Goal: Task Accomplishment & Management: Manage account settings

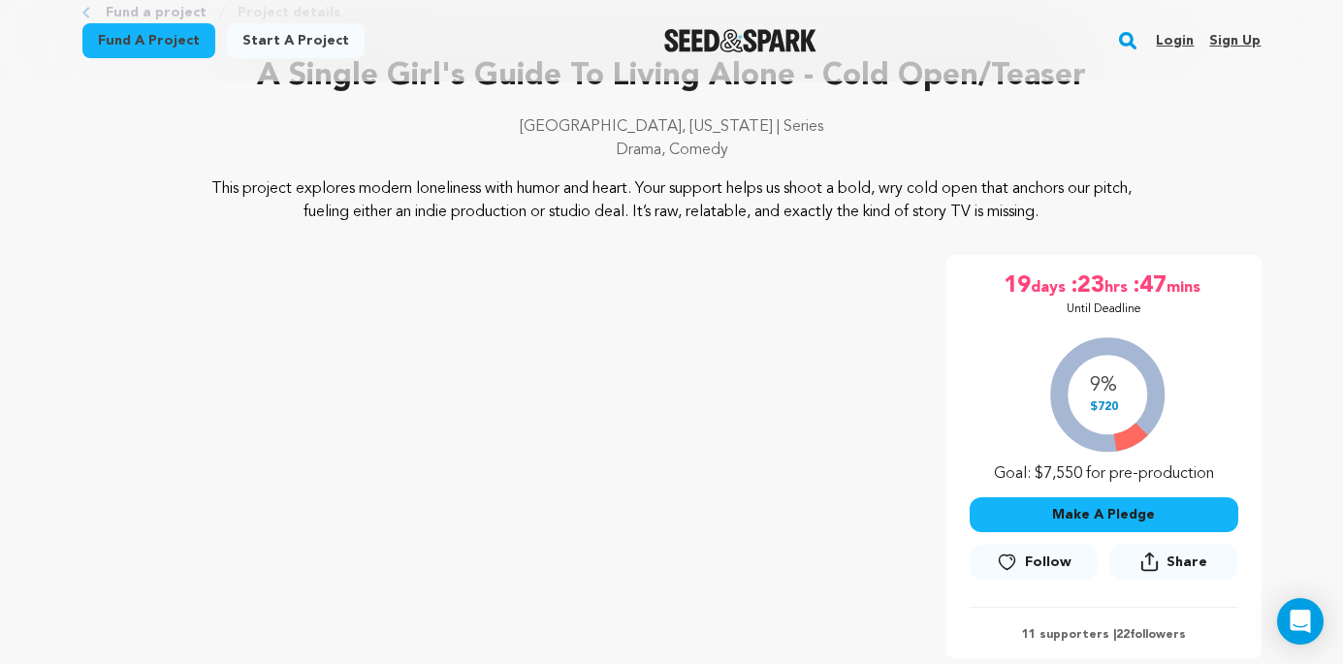
scroll to position [120, 0]
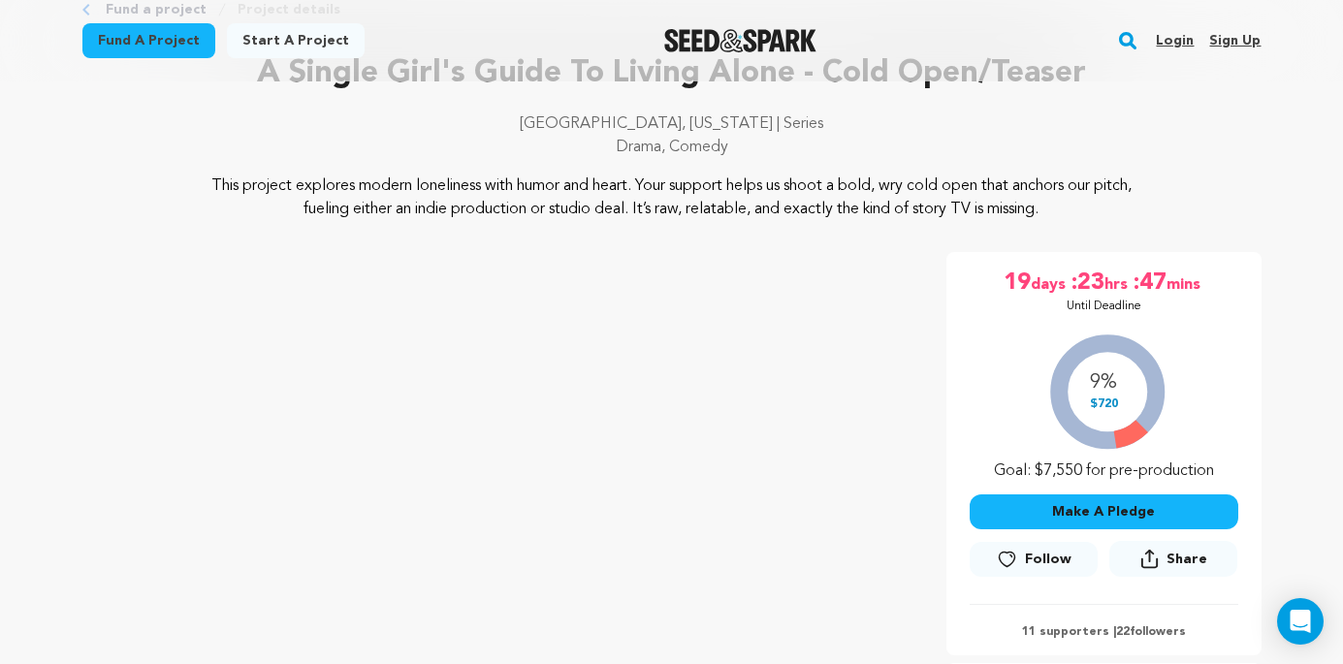
click at [1176, 39] on link "Login" at bounding box center [1175, 40] width 38 height 31
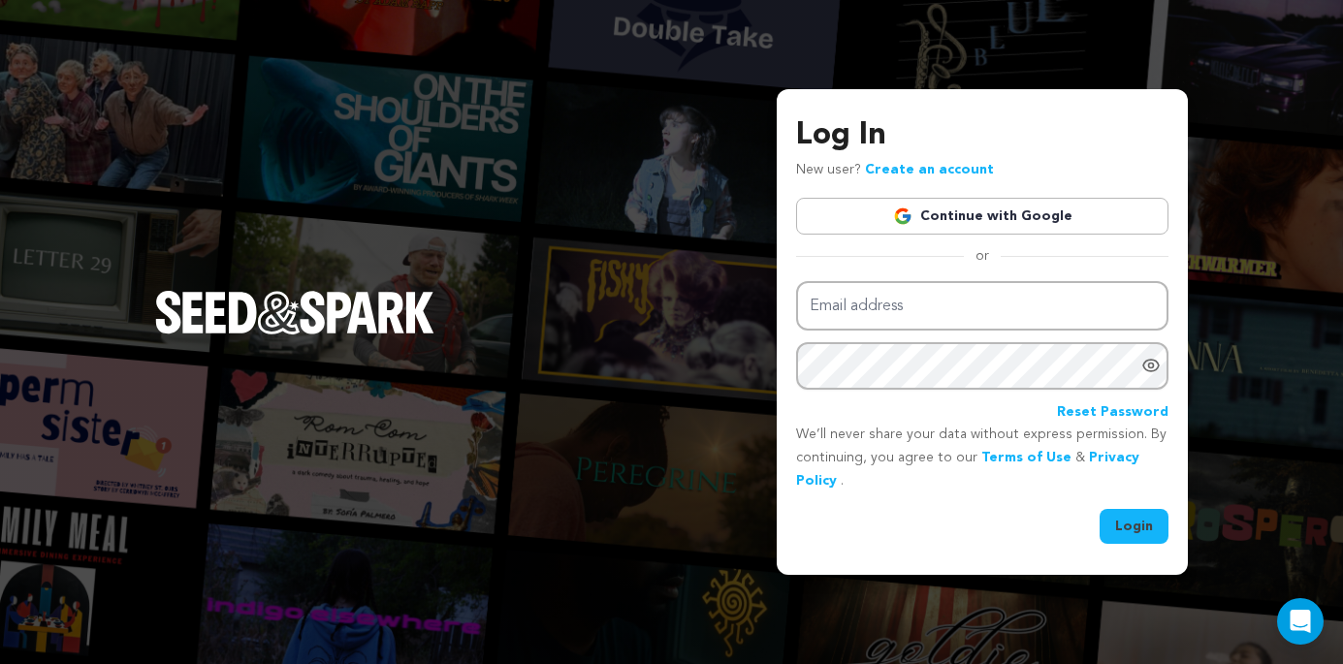
click at [996, 213] on link "Continue with Google" at bounding box center [982, 216] width 372 height 37
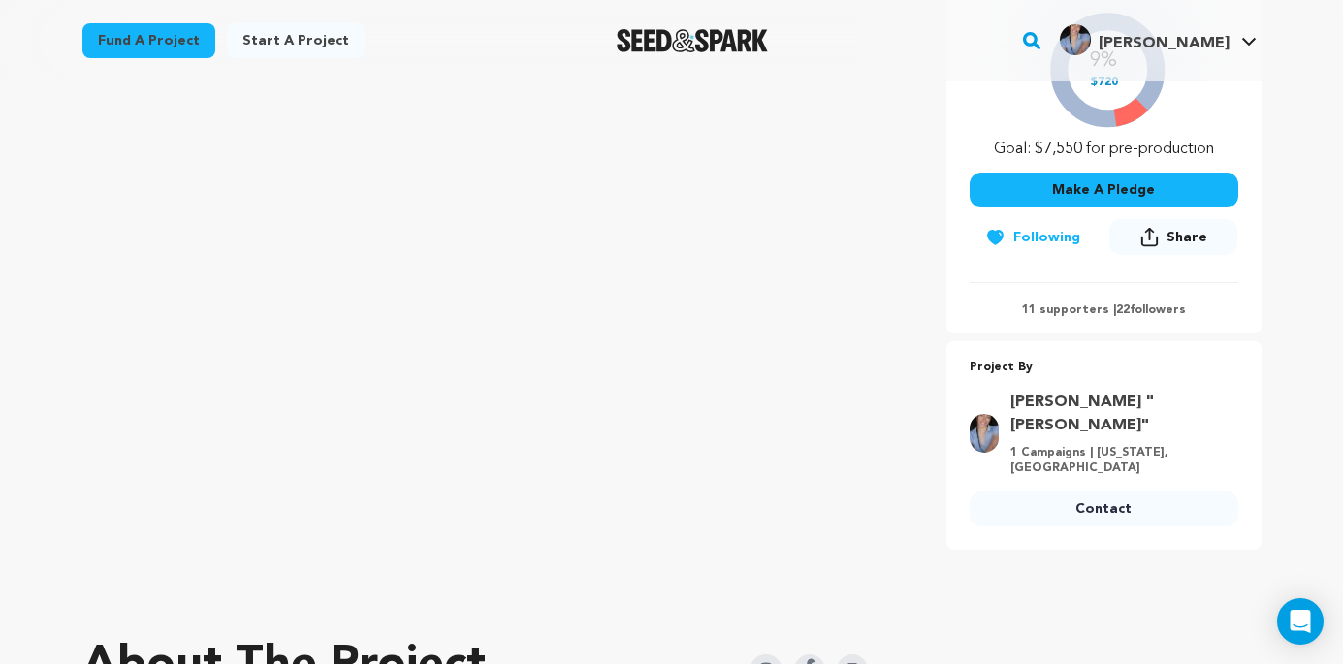
scroll to position [431, 0]
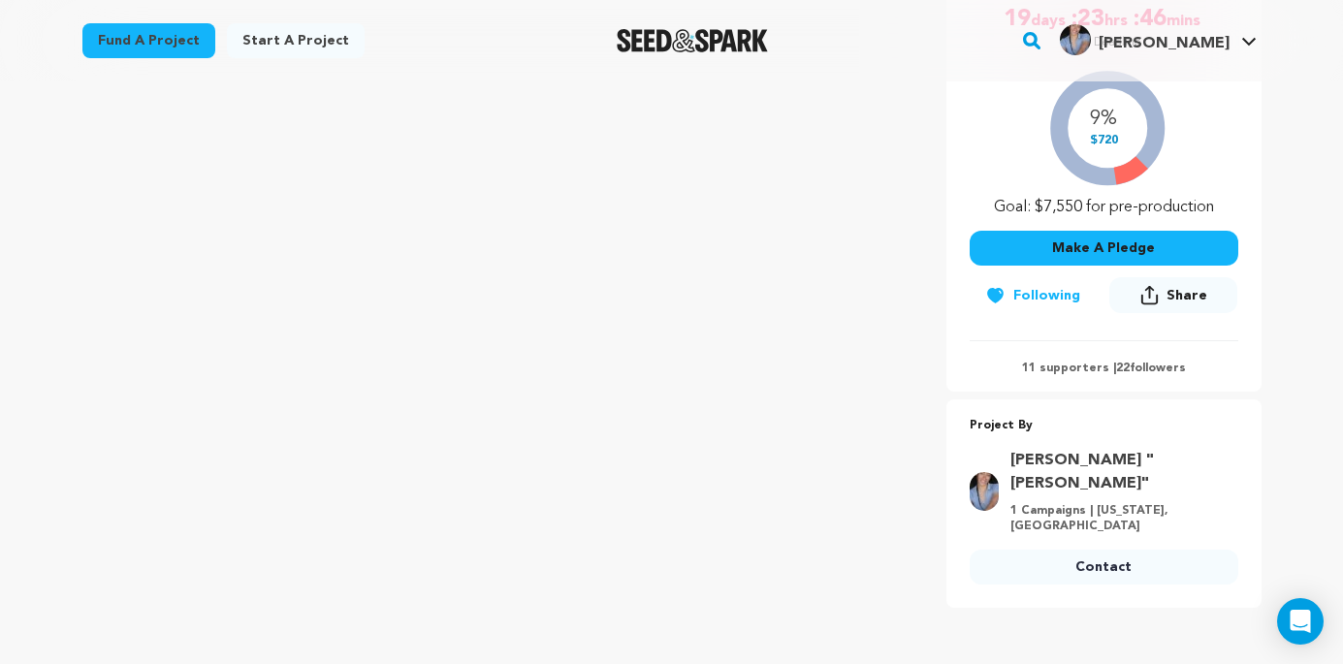
click at [1116, 243] on button "Make A Pledge" at bounding box center [1104, 248] width 269 height 35
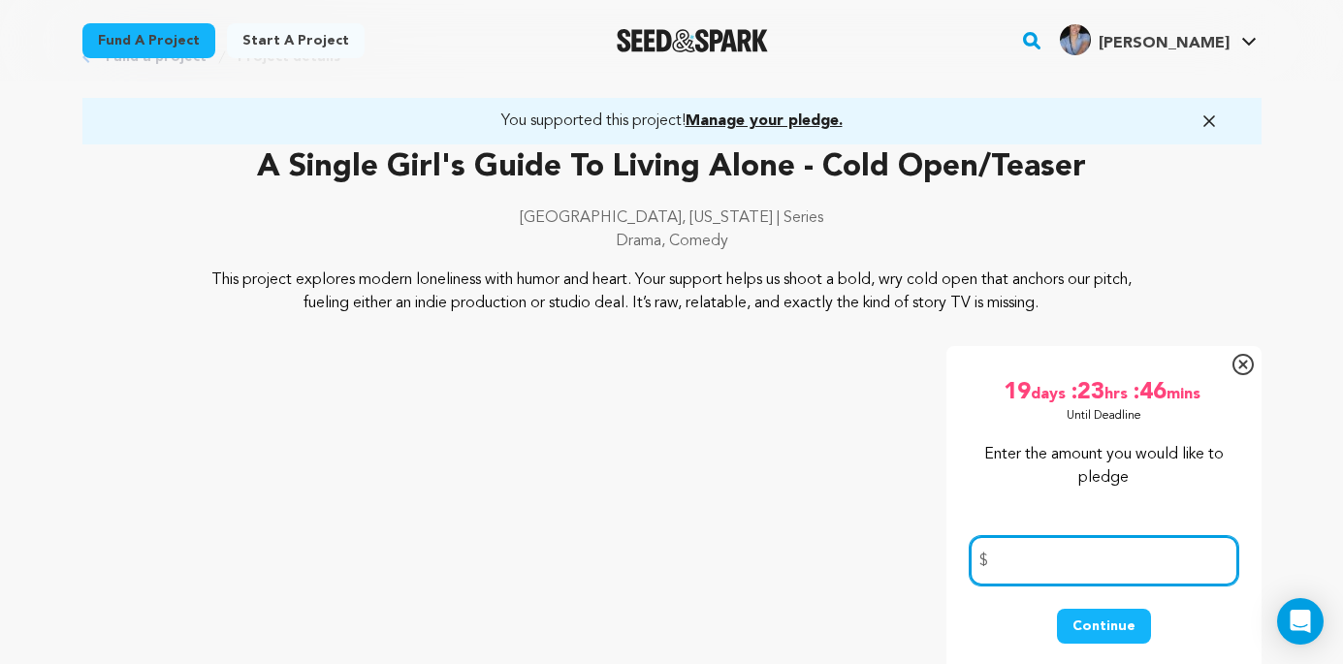
scroll to position [0, 0]
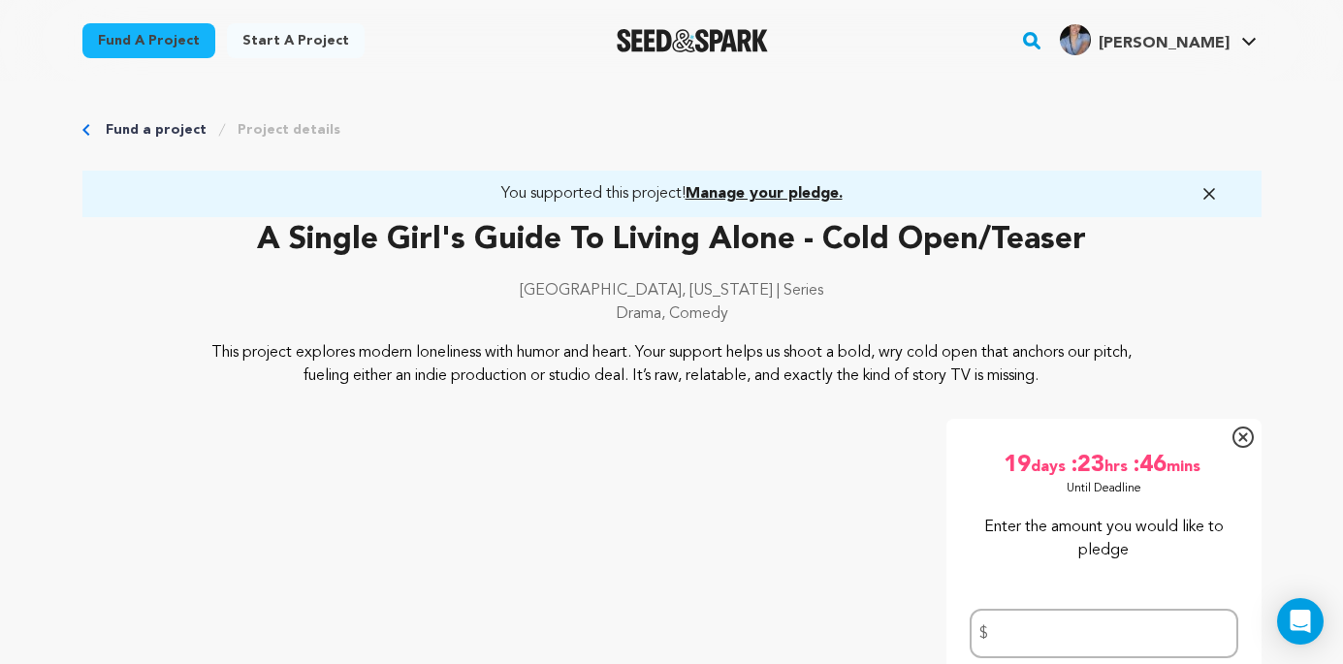
click at [1195, 40] on span "[PERSON_NAME]" at bounding box center [1164, 44] width 131 height 16
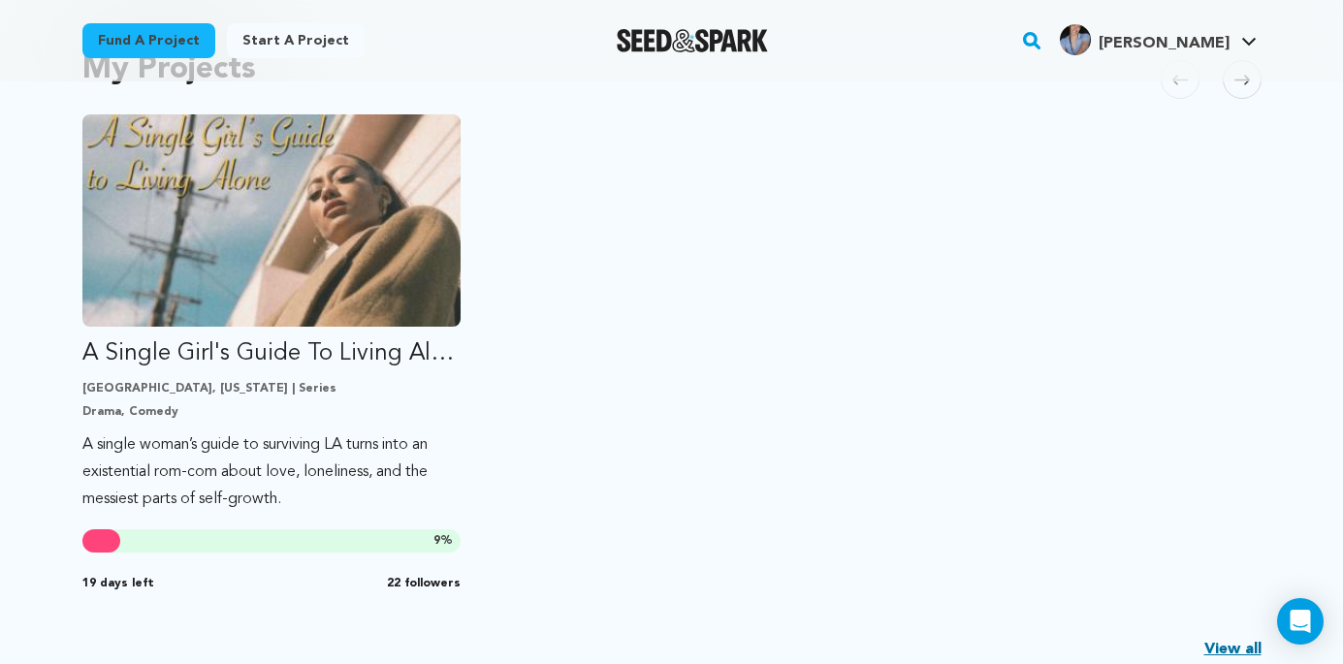
scroll to position [505, 0]
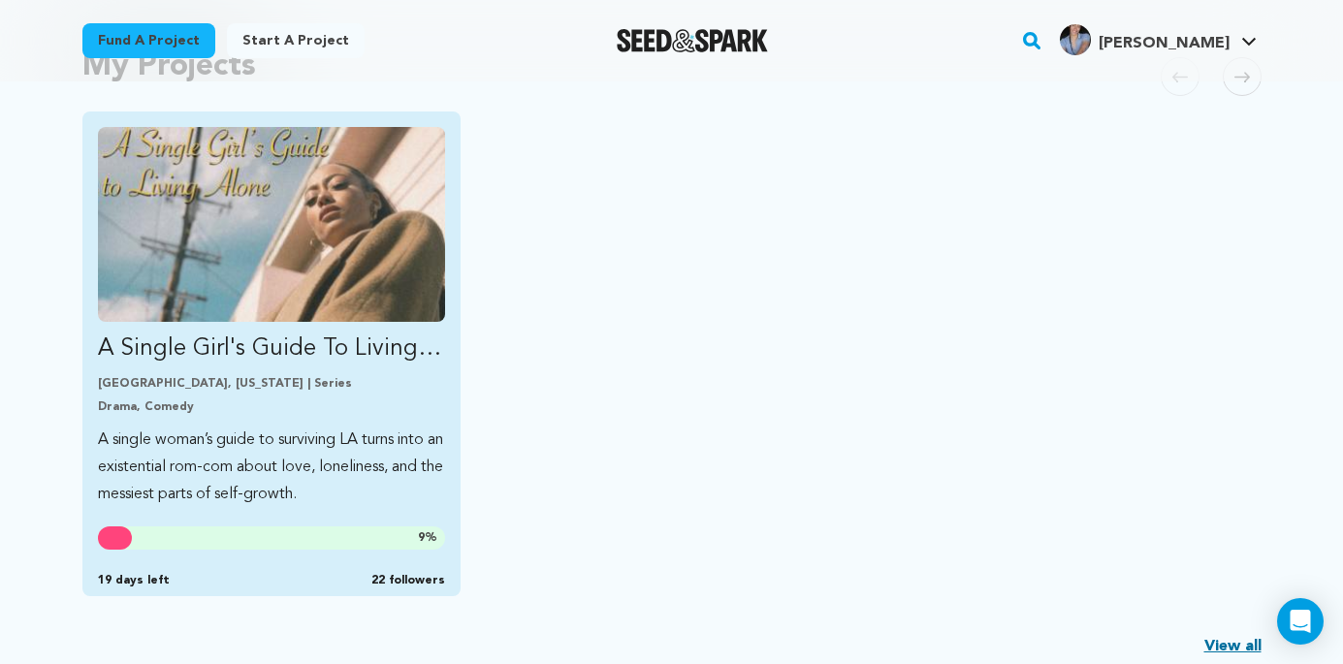
click at [356, 463] on div "A Single Girl's Guide To Living Alone - Cold Open/Teaser Los Angeles, Californi…" at bounding box center [271, 354] width 379 height 485
click at [301, 527] on div "9 %" at bounding box center [271, 538] width 347 height 23
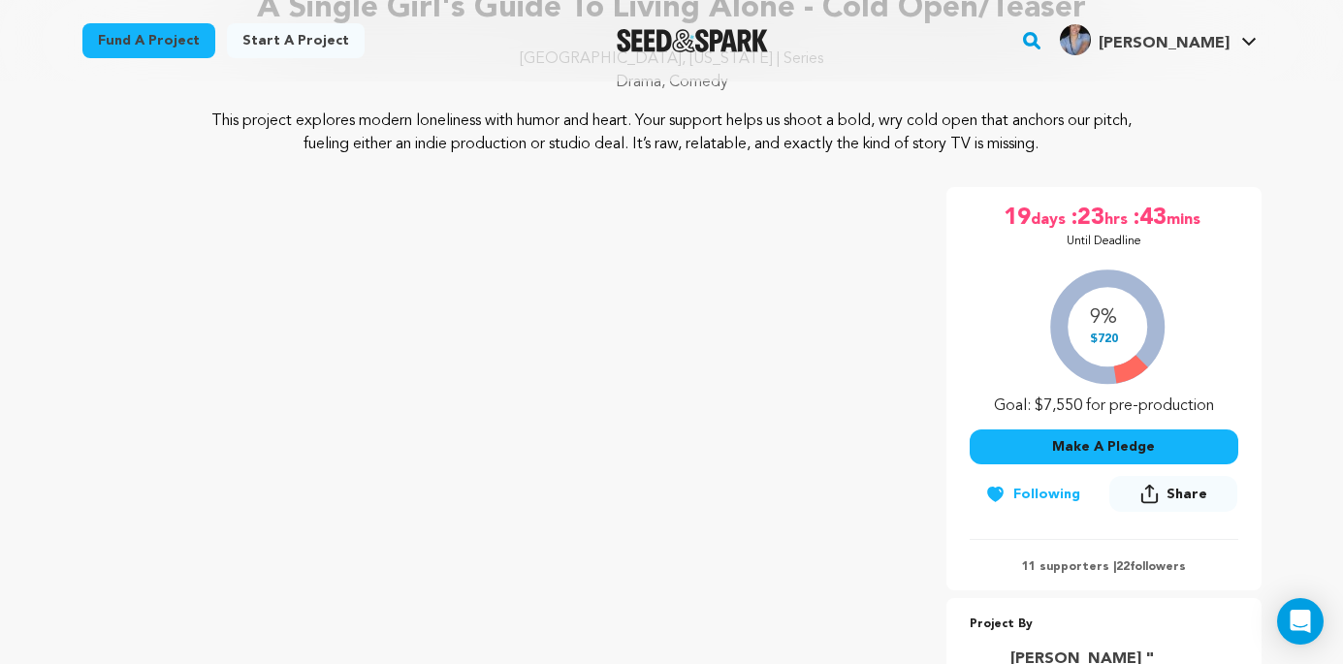
scroll to position [115, 0]
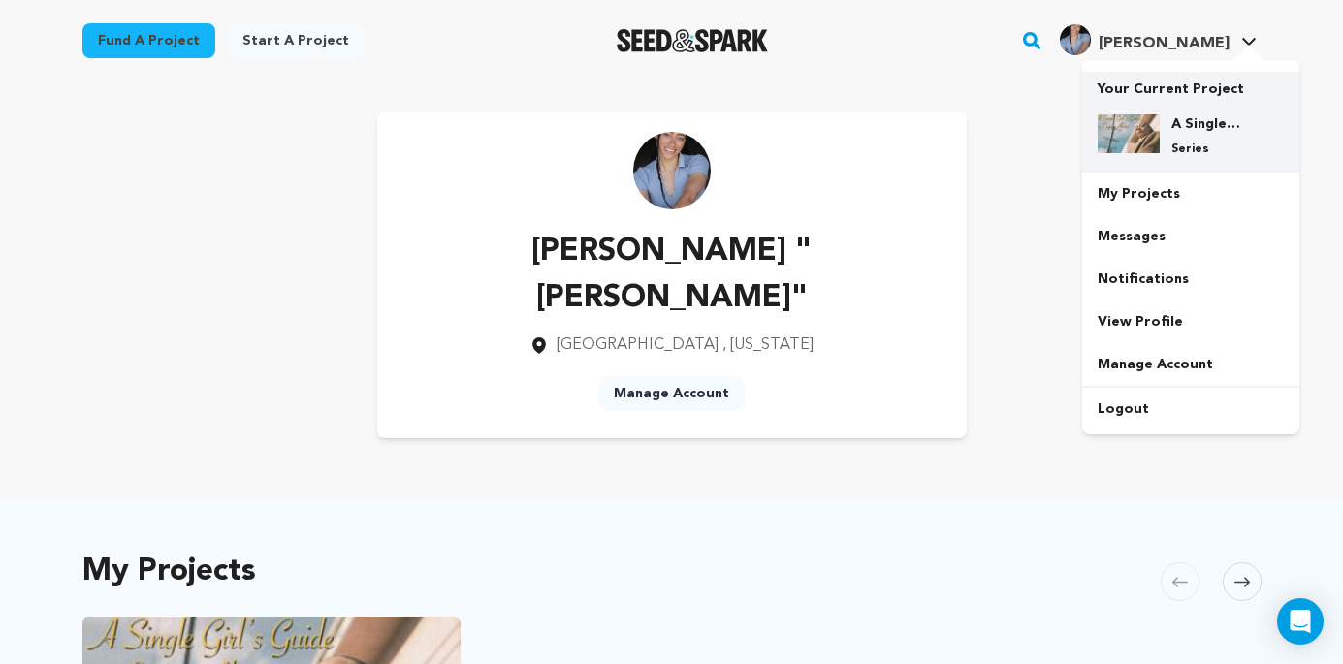
click at [1178, 127] on h4 "A Single Girl's Guide To Living Alone - Cold Open/Teaser" at bounding box center [1207, 123] width 70 height 19
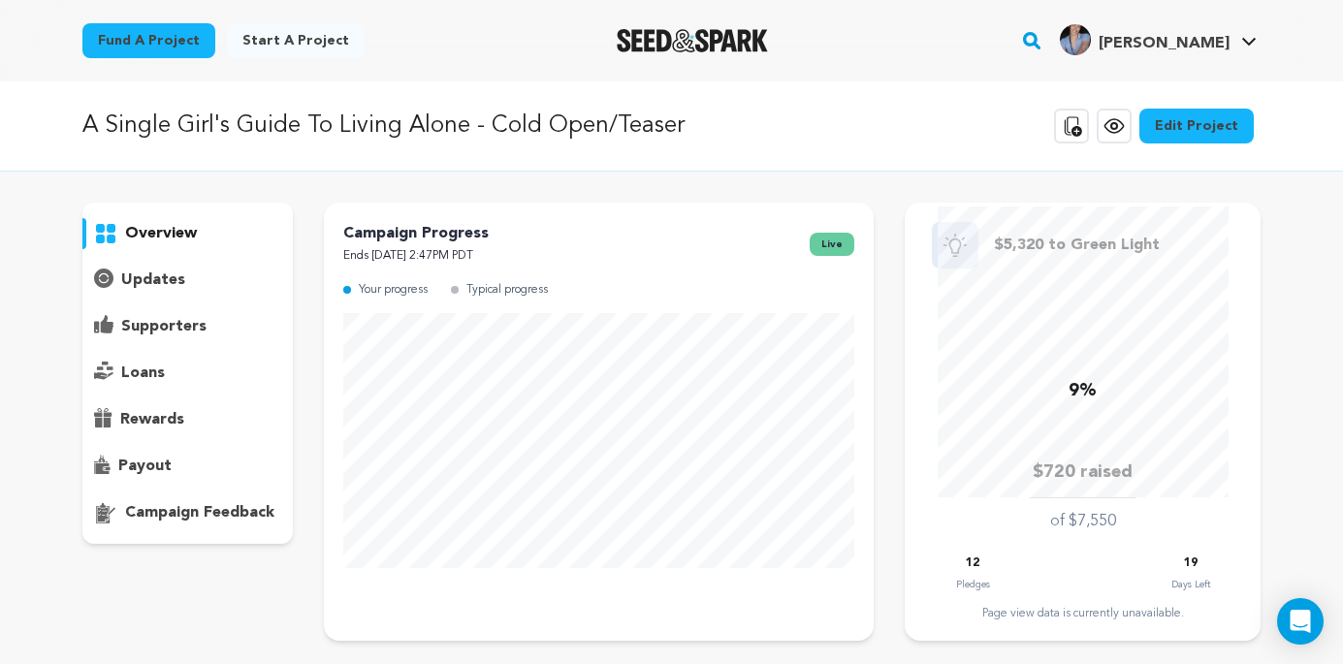
click at [1204, 123] on link "Edit Project" at bounding box center [1197, 126] width 114 height 35
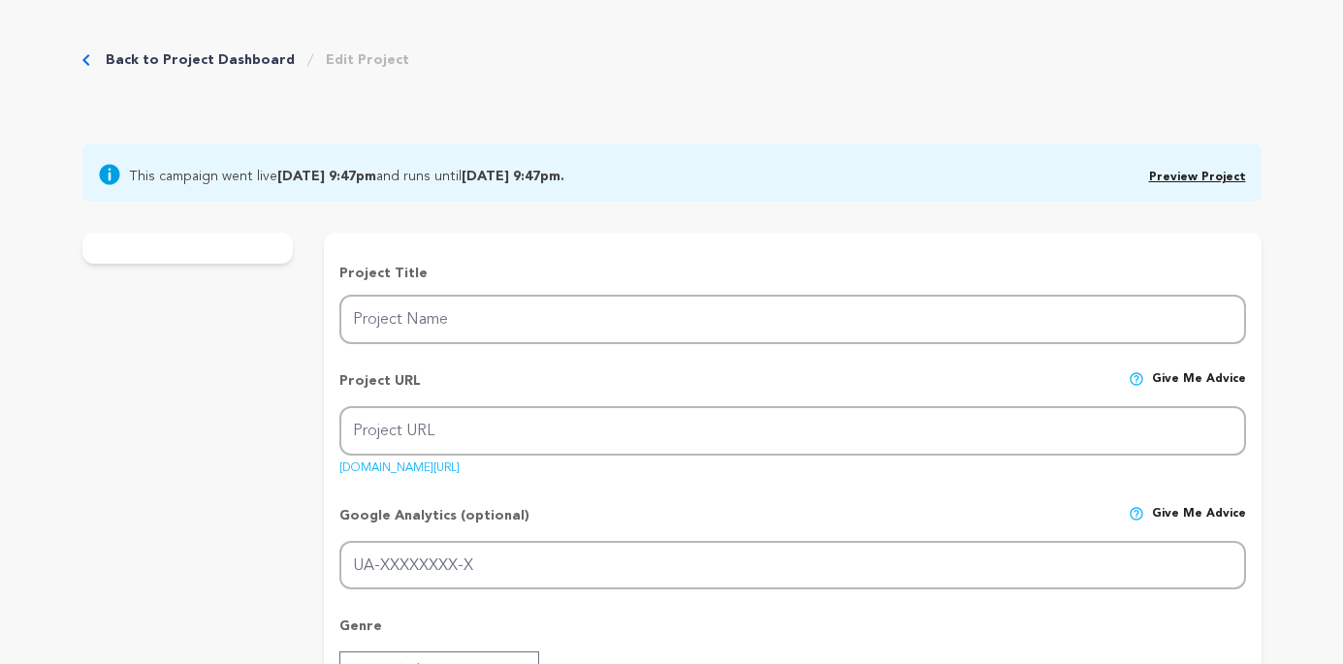
type input "A Single Girl's Guide To Living Alone - Cold Open/Teaser"
type input "a-single-girls-guide-to-living-alone-cold-openteaser"
type input "A single woman’s guide to surviving LA turns into an existential rom-com about …"
type textarea "This project explores modern loneliness with humor and heart. Your support help…"
type textarea "Why now? Because I’m done hiding. This story honors the real moments behind the…"
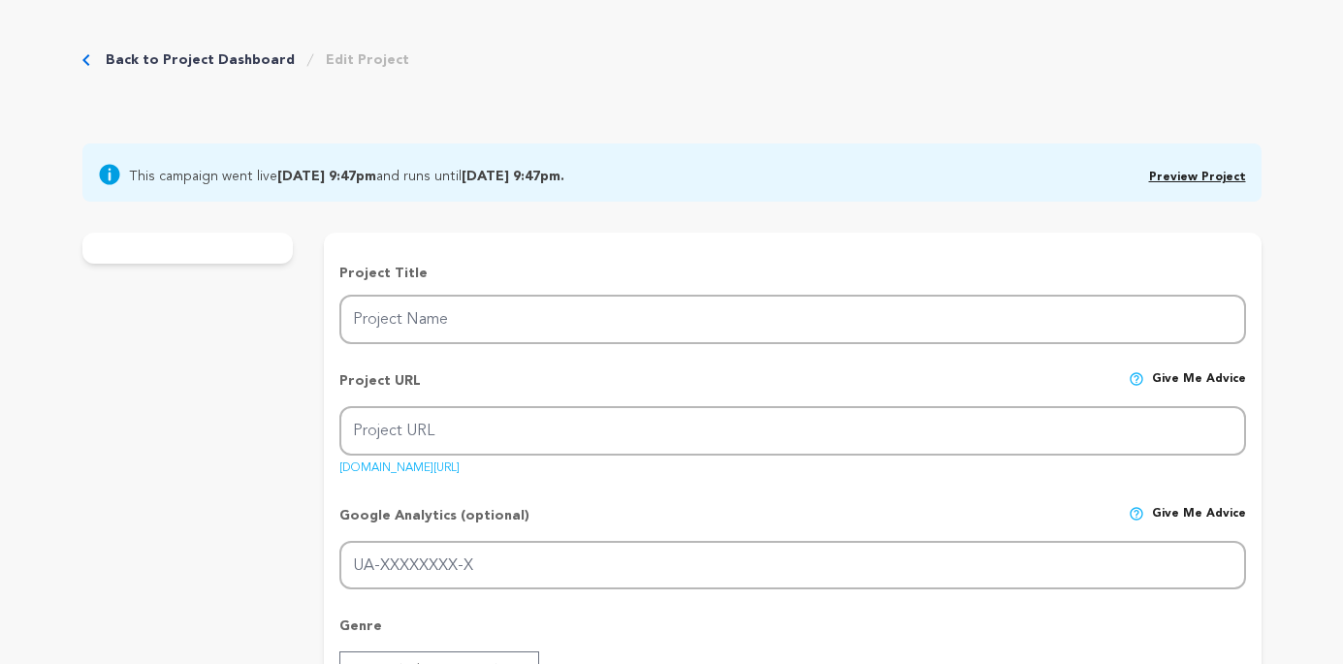
type textarea "N/A"
radio input "true"
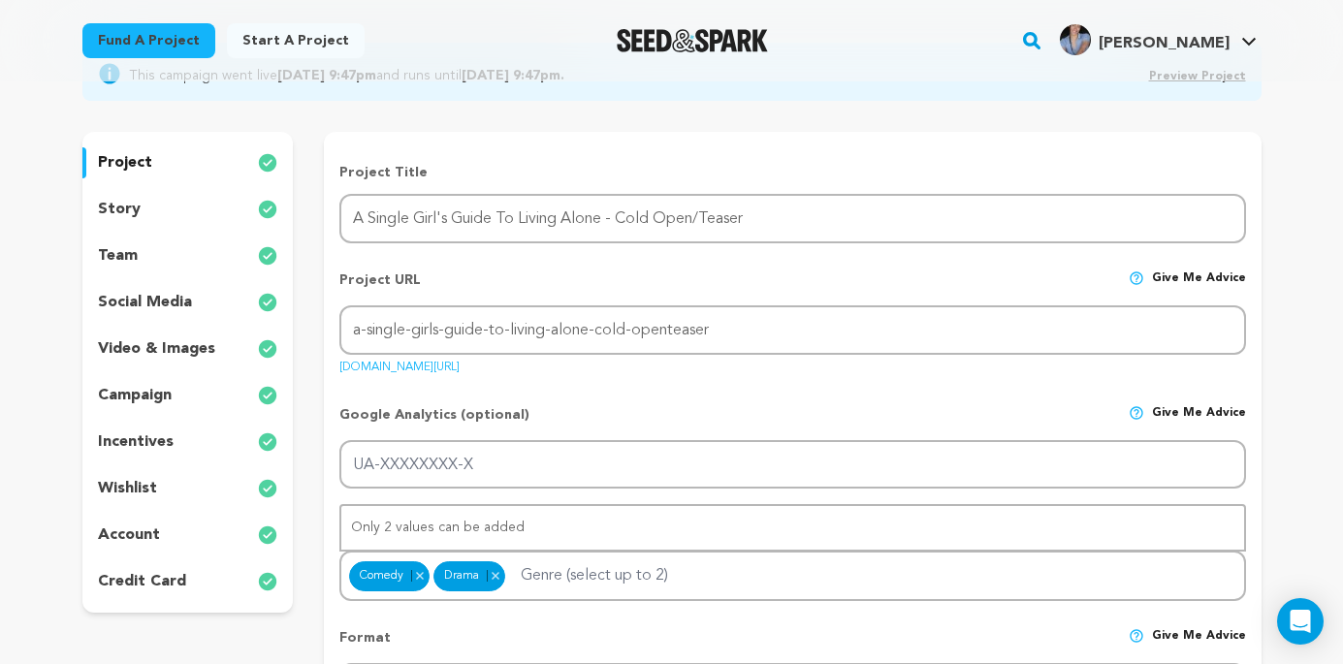
scroll to position [189, 0]
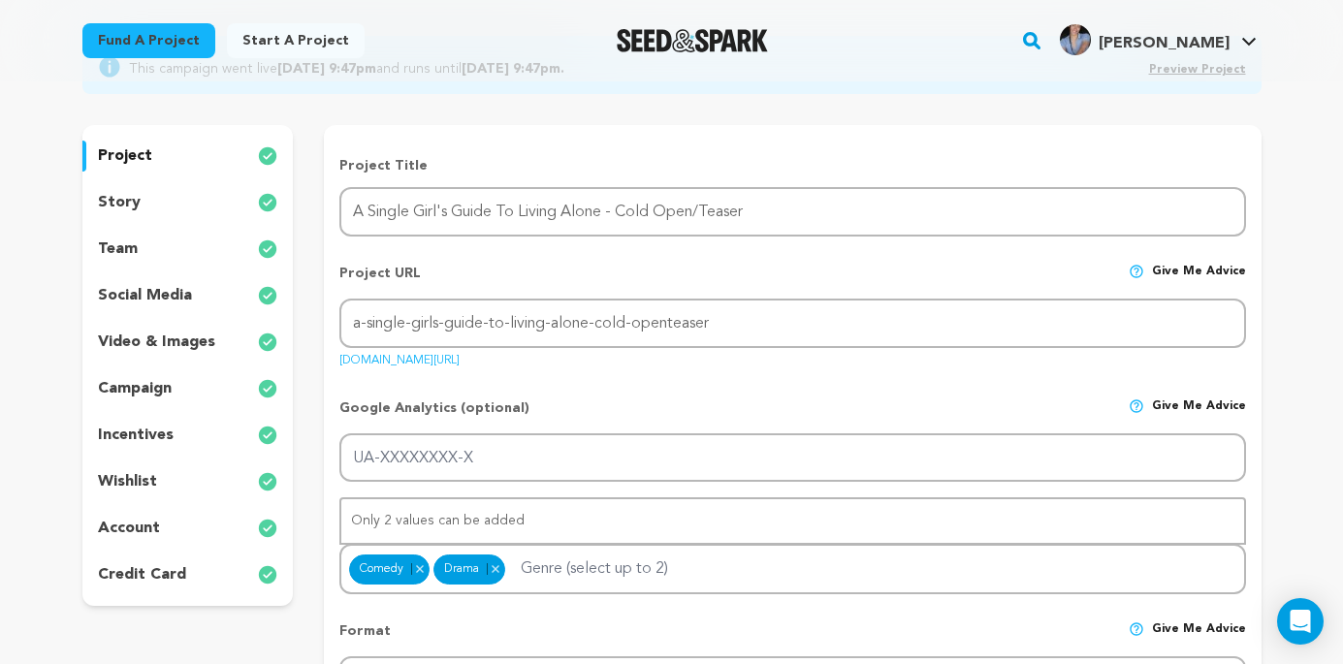
click at [141, 248] on div "team" at bounding box center [187, 249] width 211 height 31
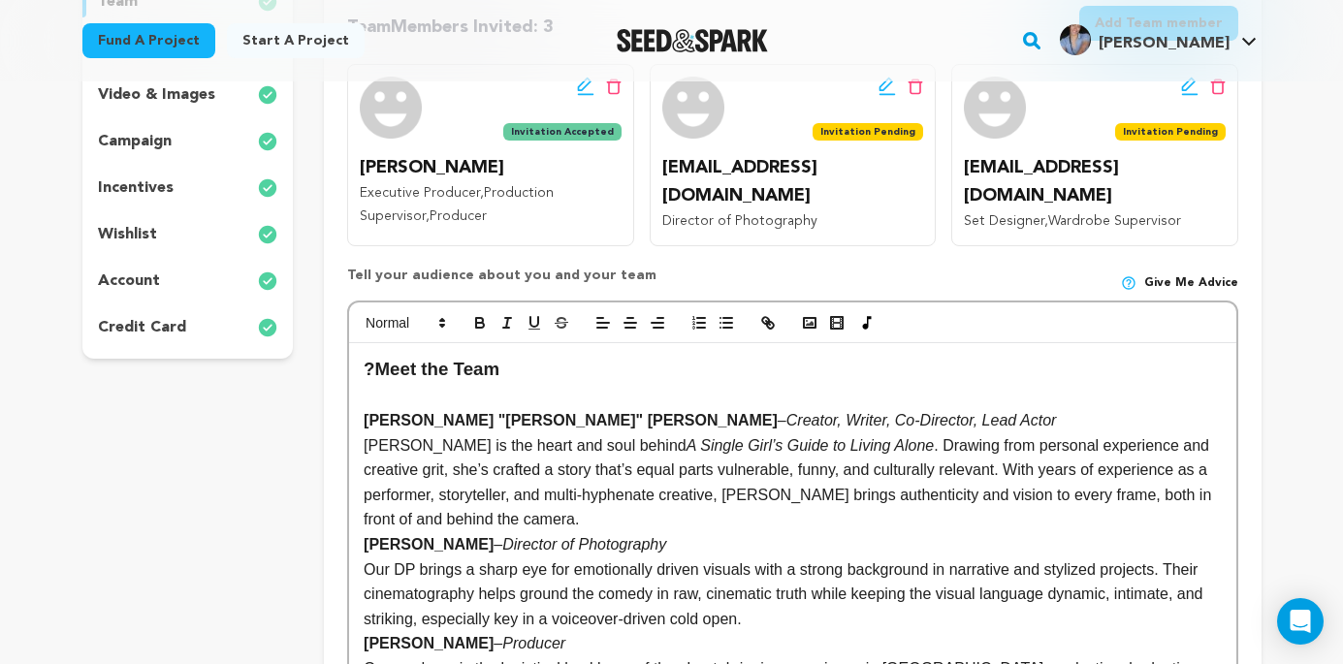
scroll to position [460, 0]
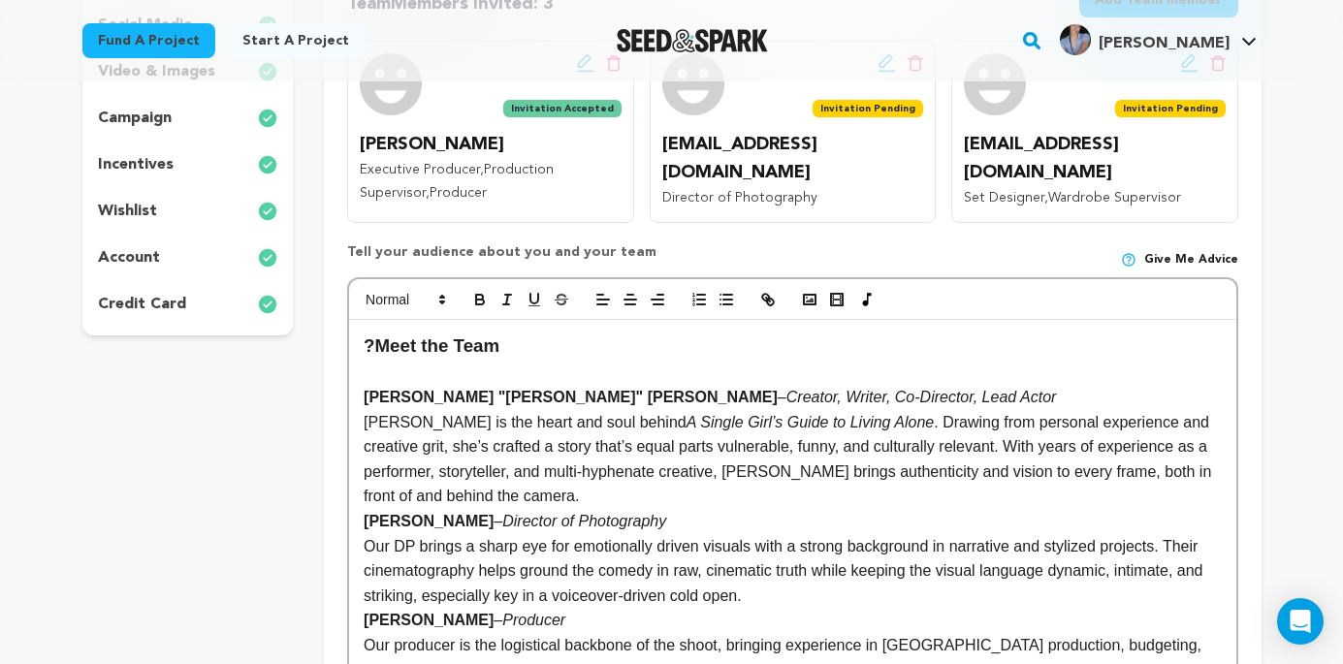
click at [379, 345] on strong "Meet the Team" at bounding box center [437, 346] width 125 height 20
click at [513, 343] on h3 "Meet the Team" at bounding box center [792, 346] width 857 height 29
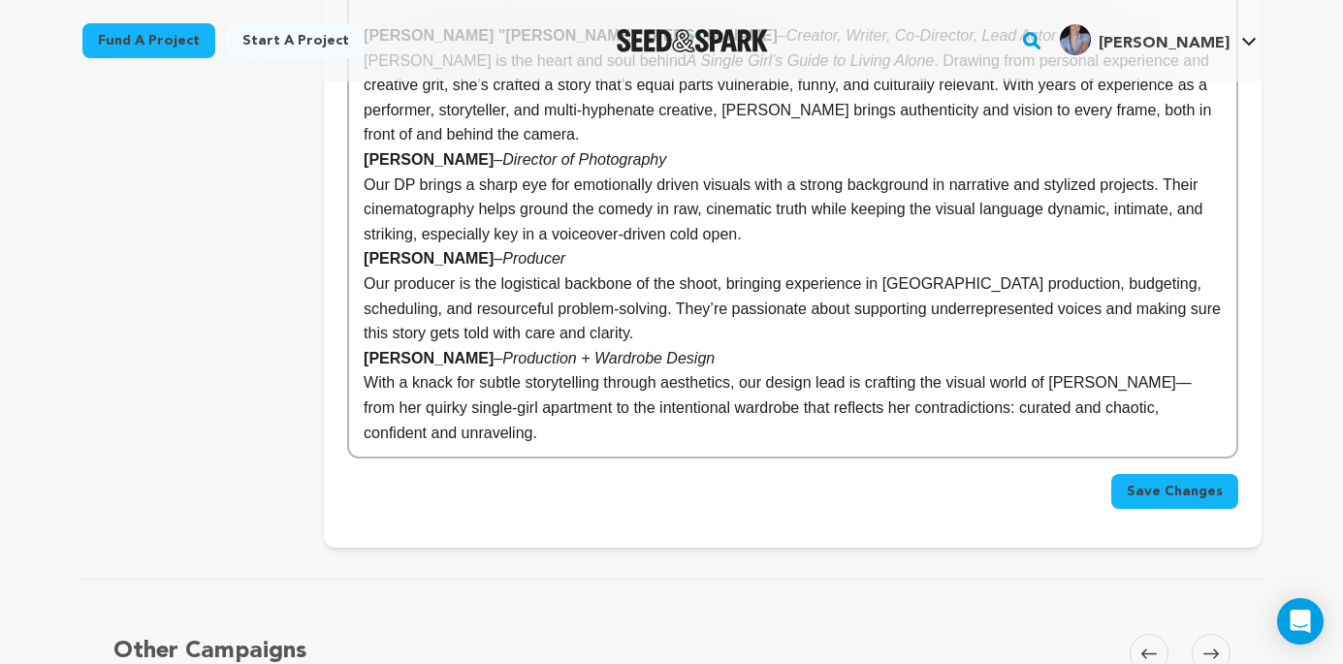
scroll to position [827, 0]
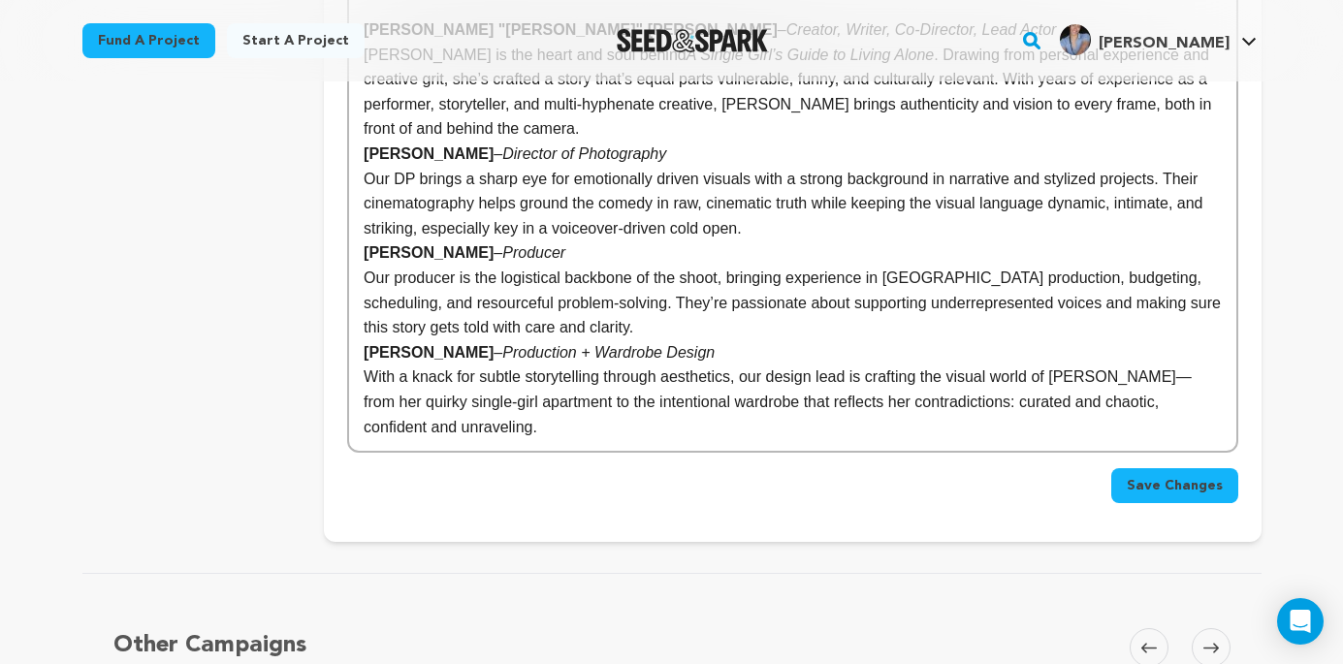
click at [1196, 485] on span "Save Changes" at bounding box center [1175, 485] width 96 height 19
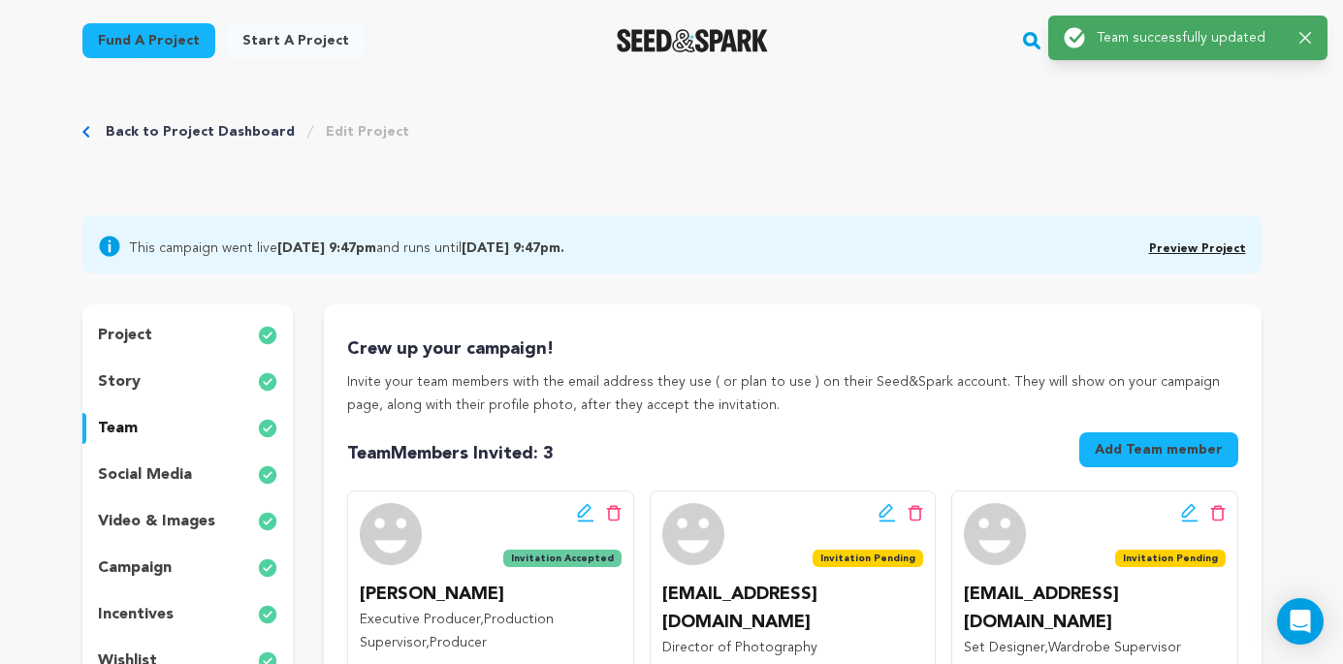
scroll to position [0, 0]
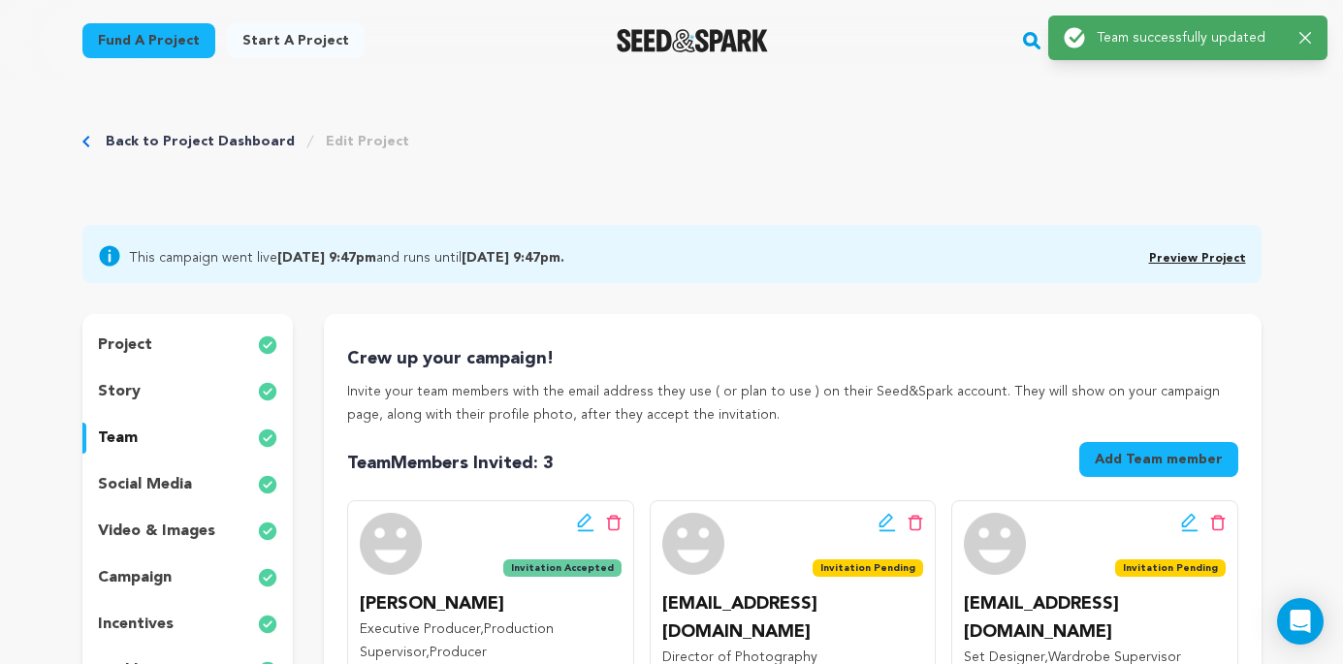
click at [163, 487] on p "social media" at bounding box center [145, 484] width 94 height 23
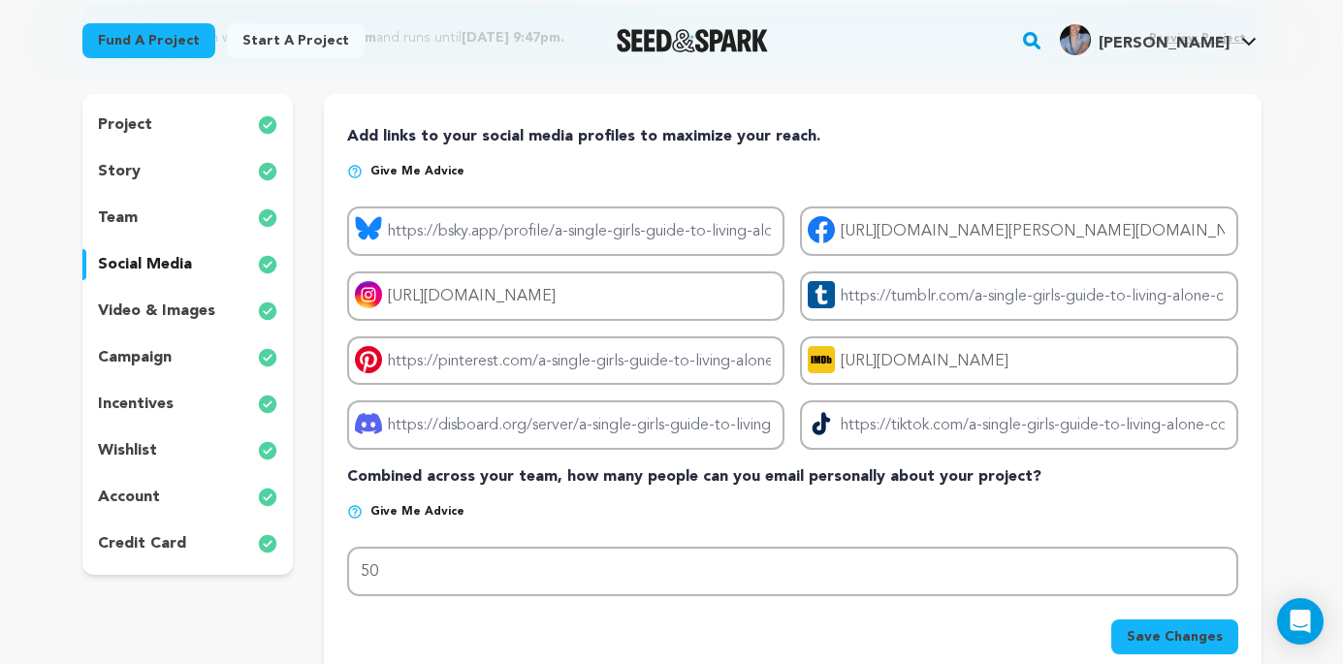
scroll to position [222, 0]
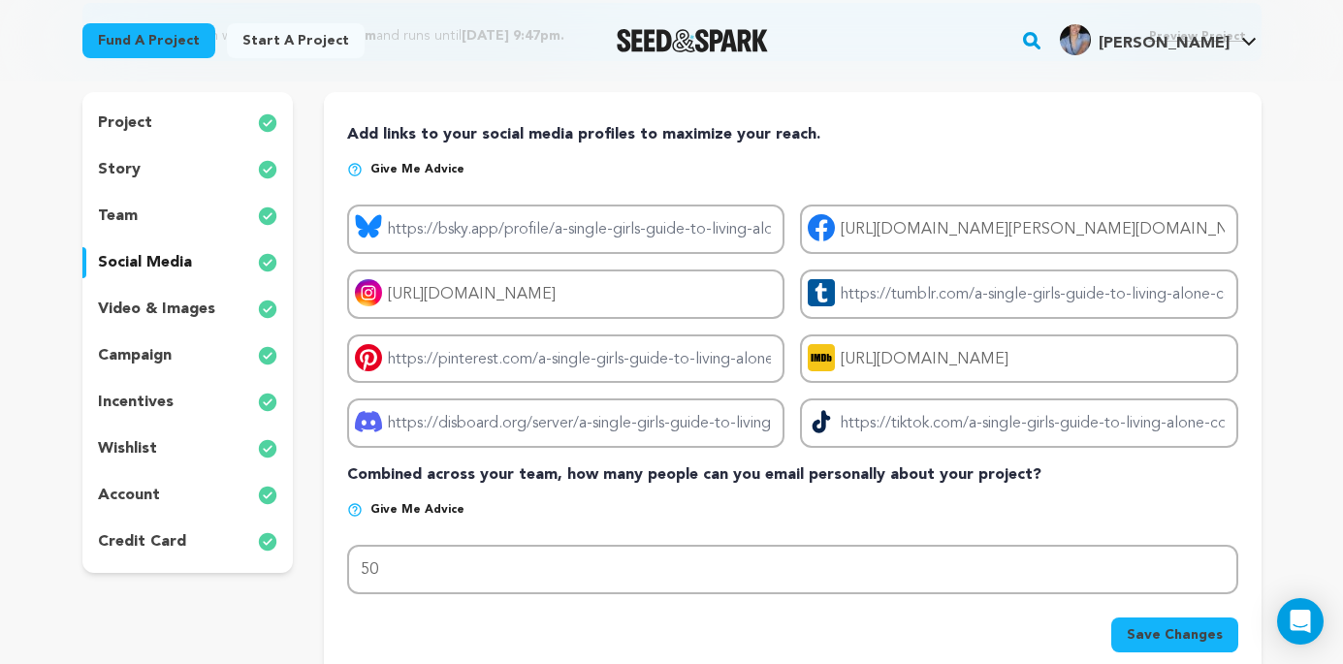
click at [238, 346] on div "campaign" at bounding box center [187, 355] width 211 height 31
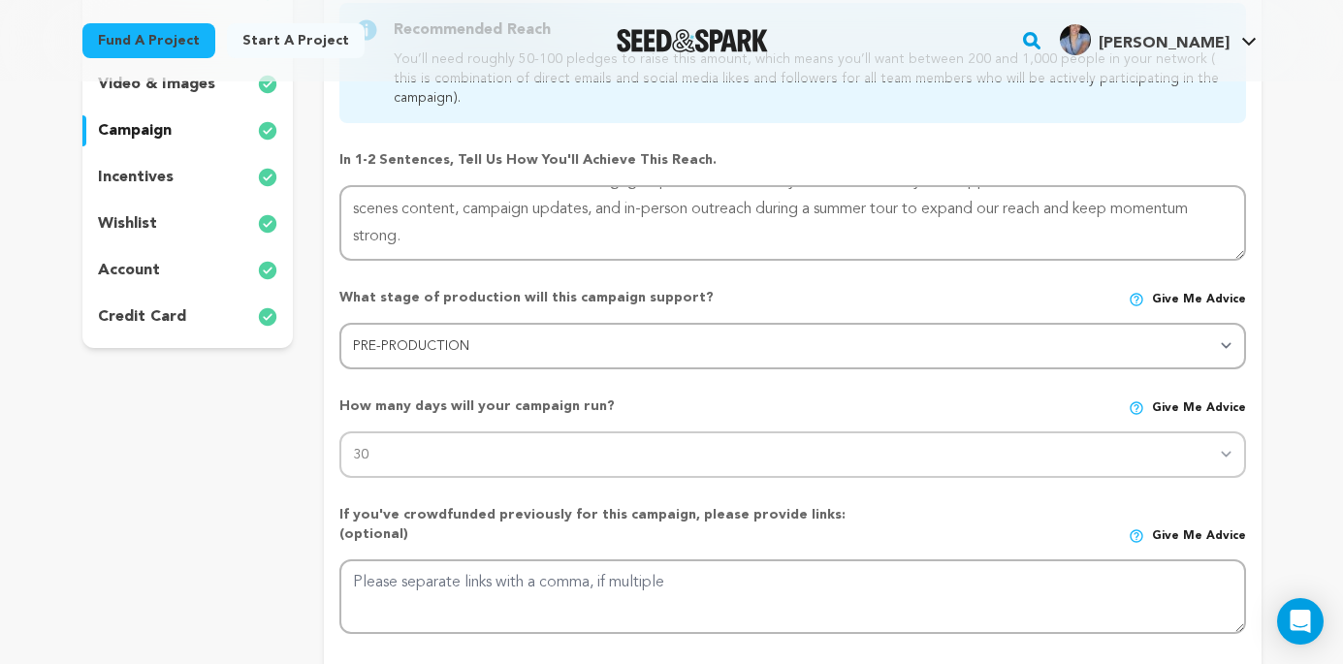
scroll to position [435, 0]
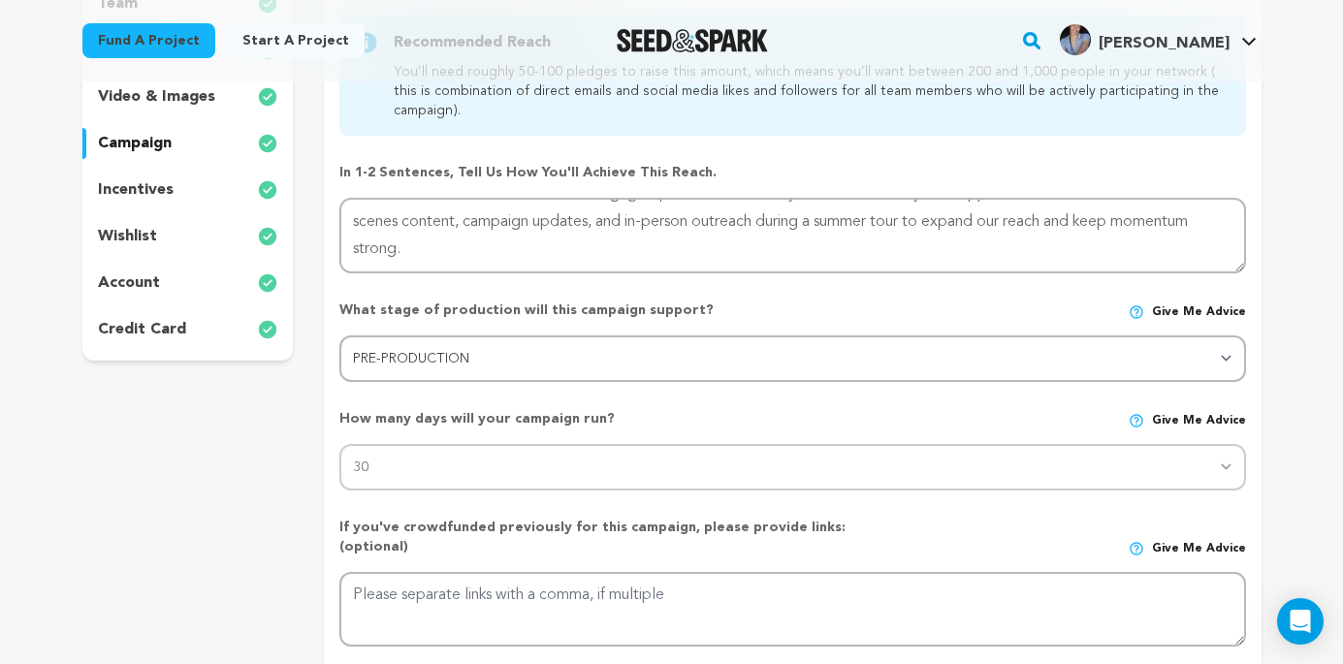
click at [204, 233] on div "wishlist" at bounding box center [187, 236] width 211 height 31
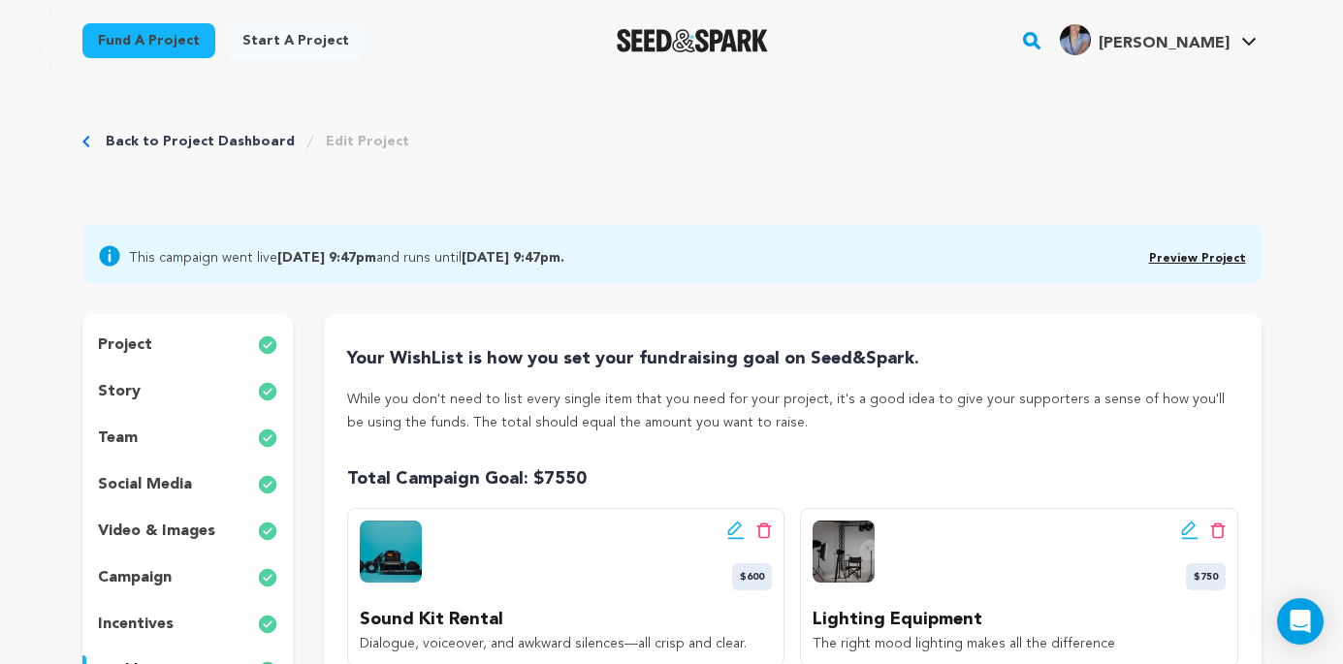
click at [211, 140] on link "Back to Project Dashboard" at bounding box center [200, 141] width 189 height 19
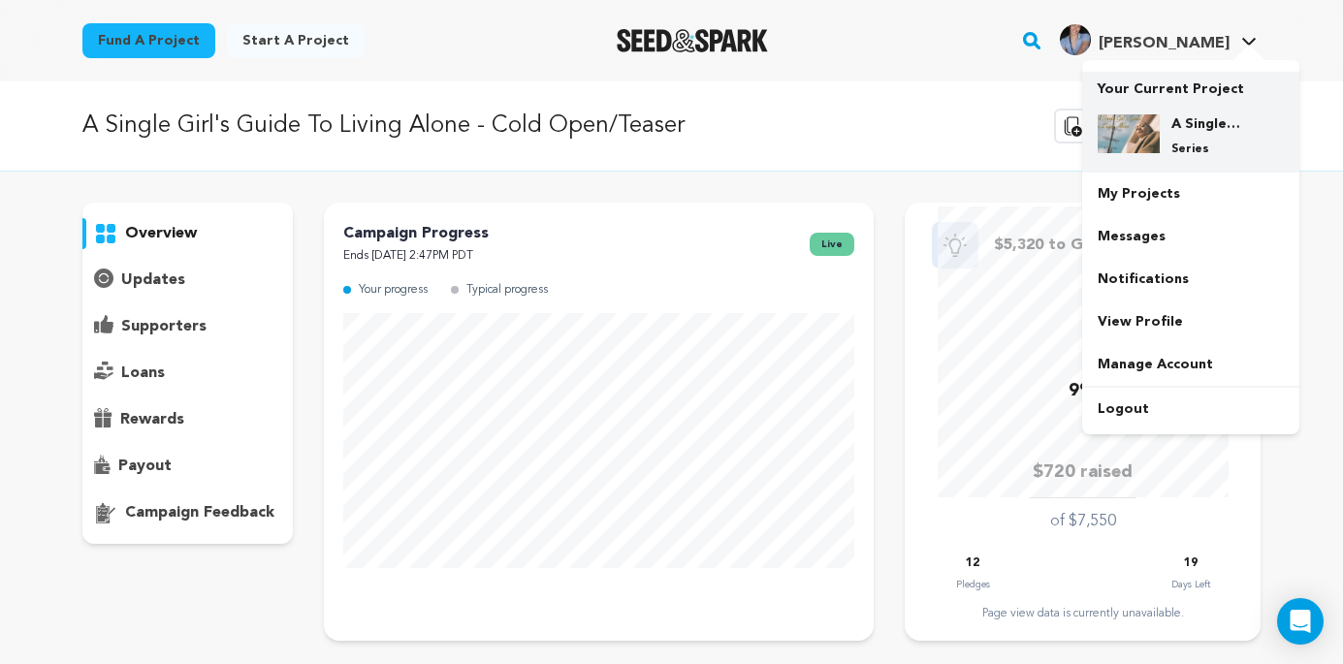
click at [1165, 125] on div "A Single Girl's Guide To Living Alone - Cold Open/Teaser Series" at bounding box center [1206, 135] width 93 height 43
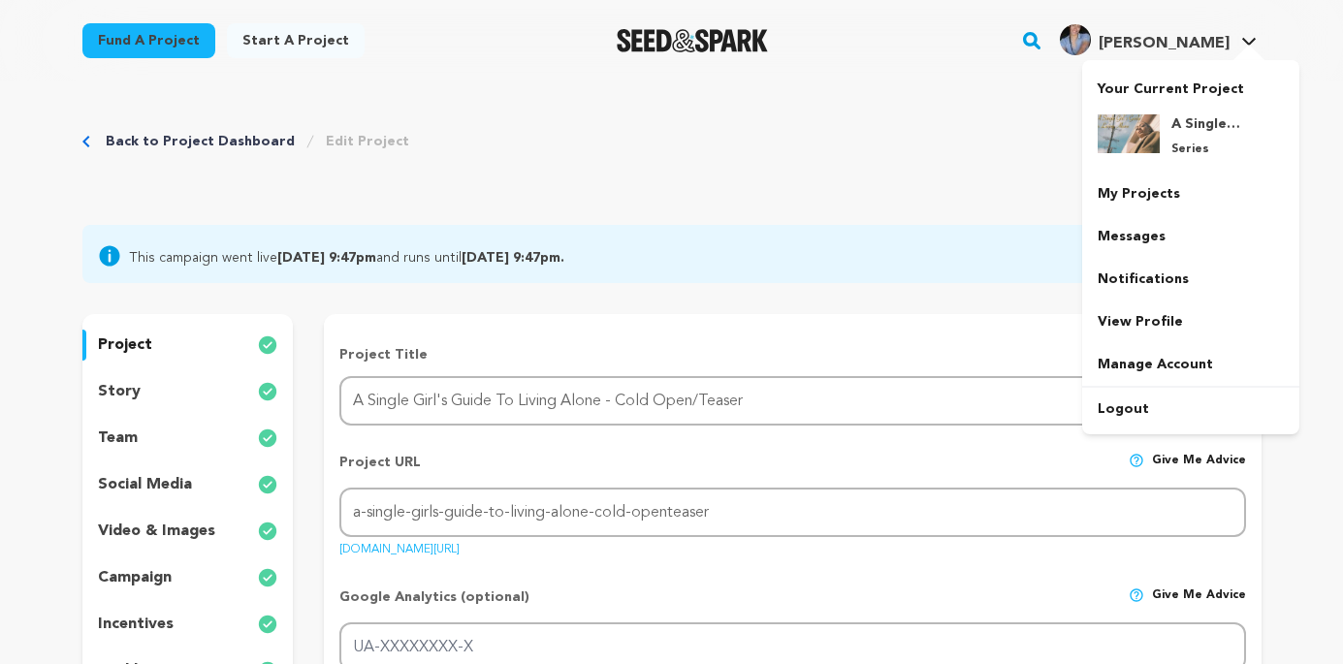
click at [1181, 36] on span "[PERSON_NAME]" at bounding box center [1164, 44] width 131 height 16
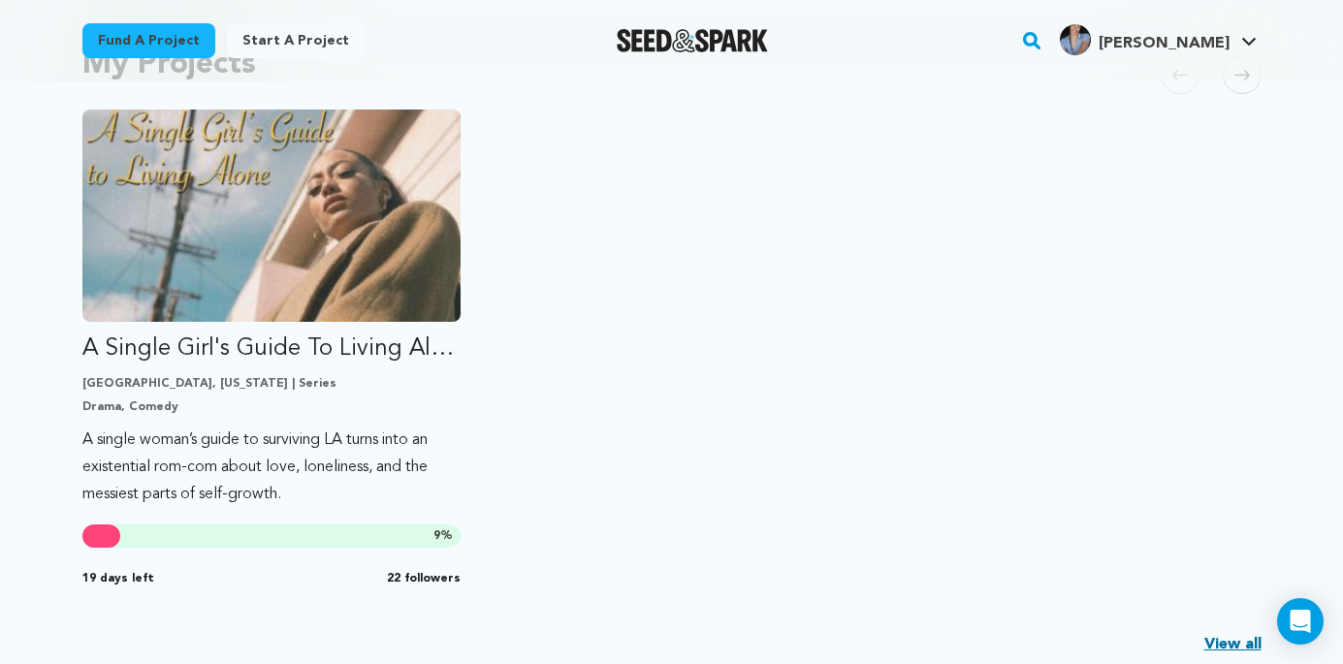
scroll to position [670, 0]
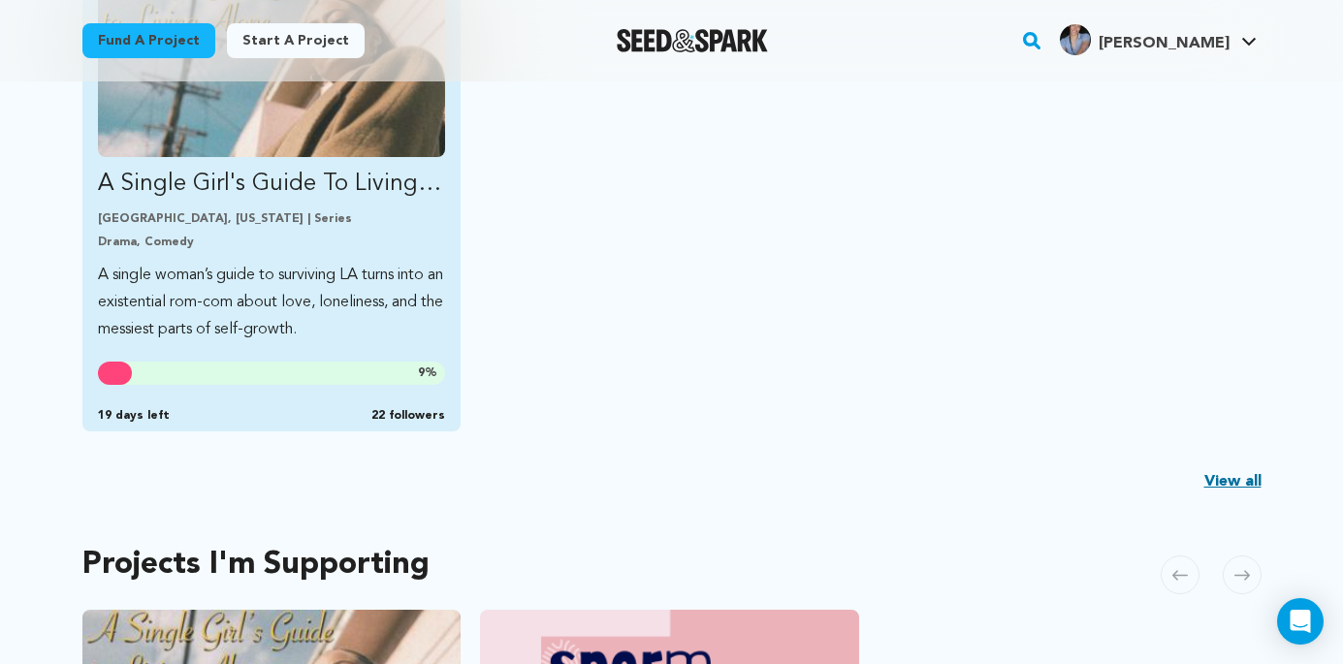
click at [359, 154] on link "A Single Girl's Guide To Living Alone - Cold Open/Teaser Los Angeles, Californi…" at bounding box center [272, 152] width 348 height 381
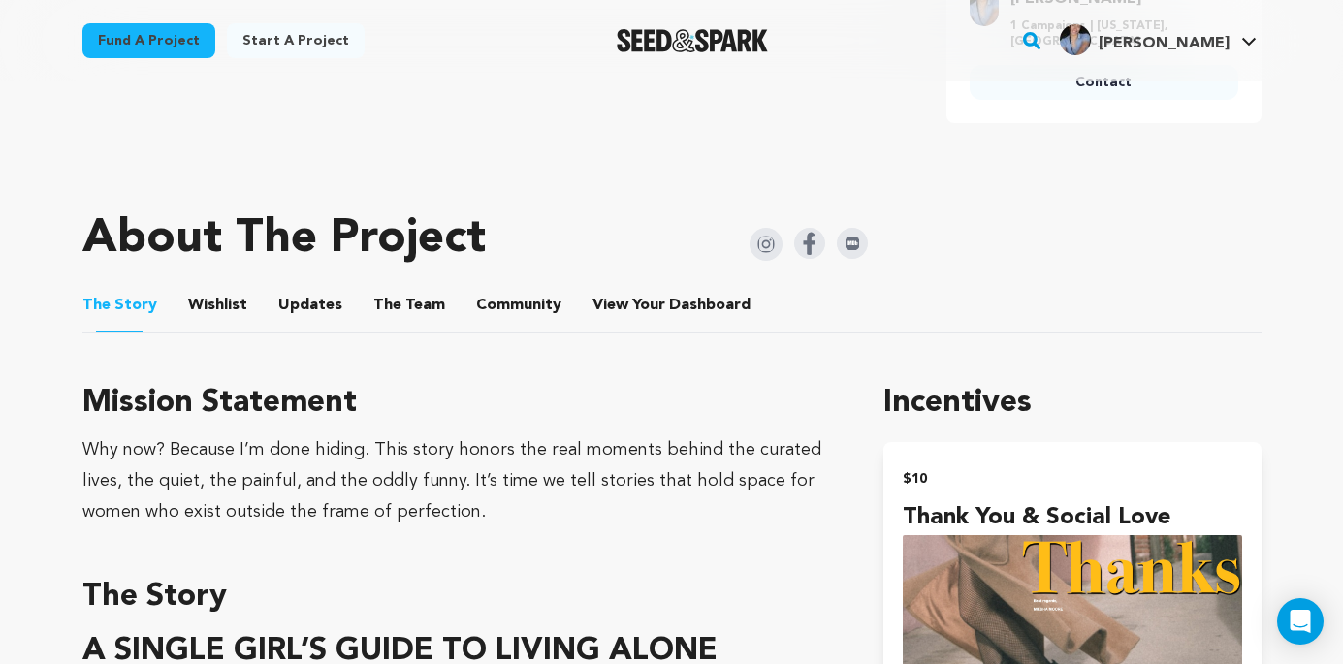
scroll to position [921, 0]
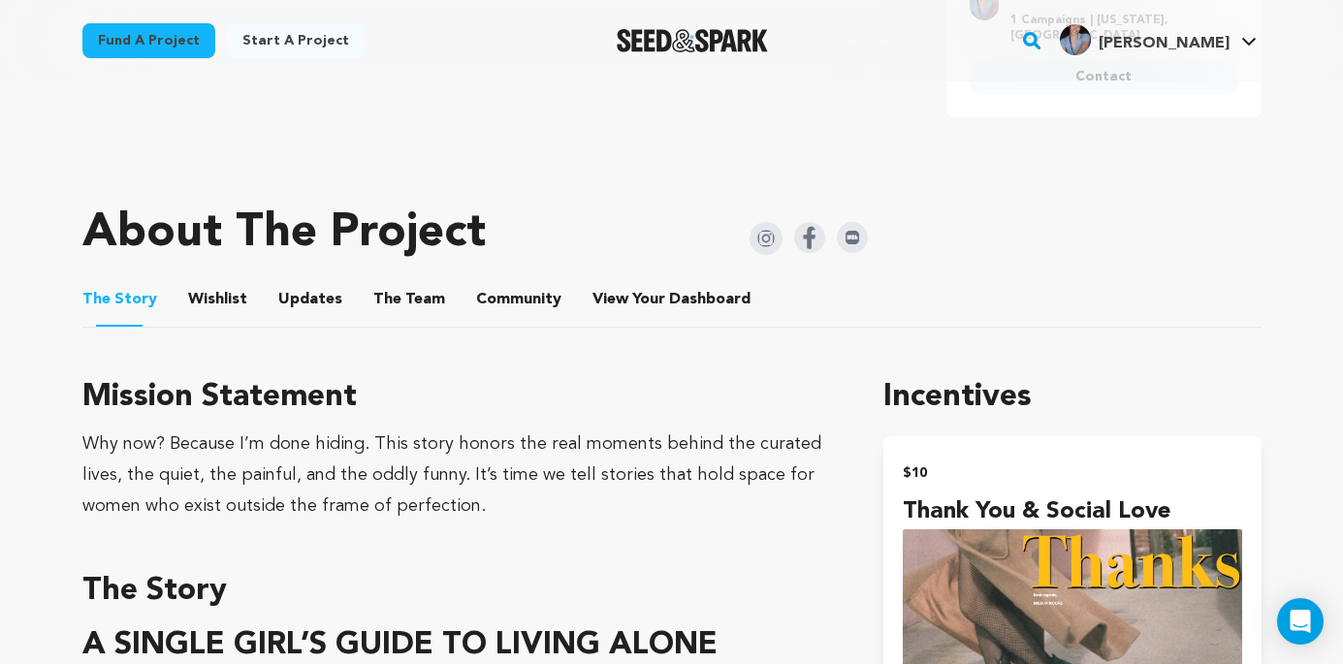
click at [606, 280] on button "View Your Dashboard" at bounding box center [616, 303] width 47 height 47
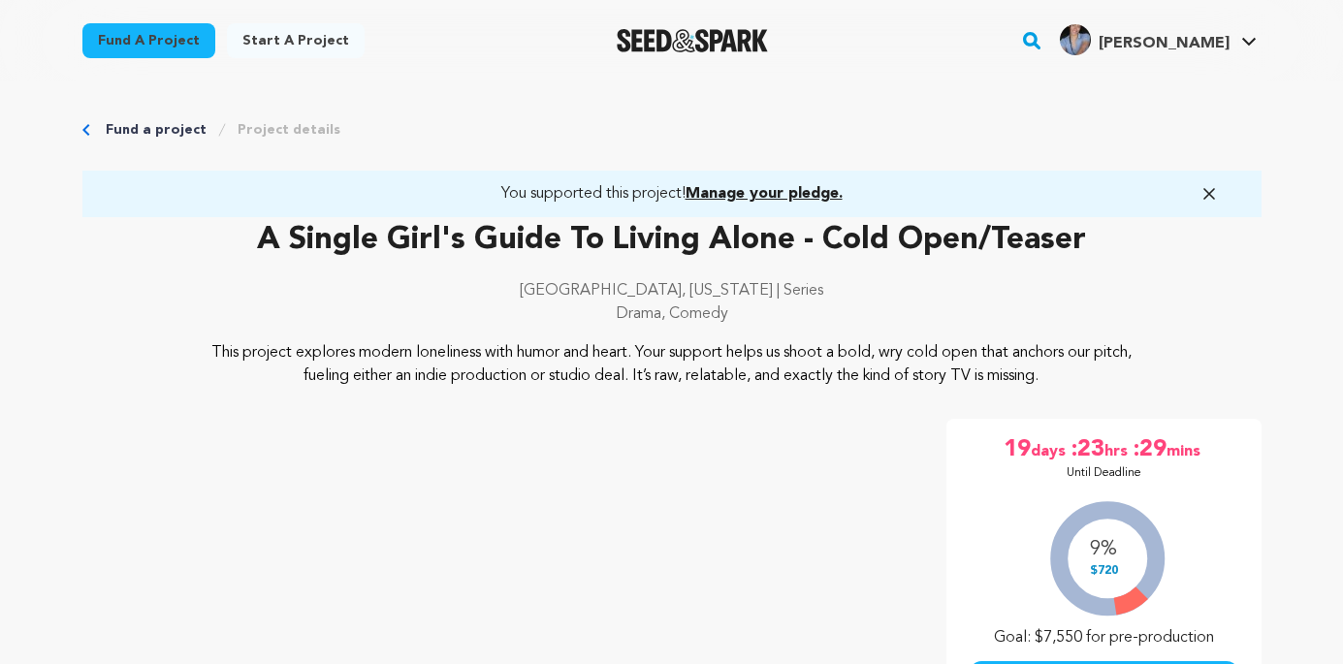
scroll to position [921, 0]
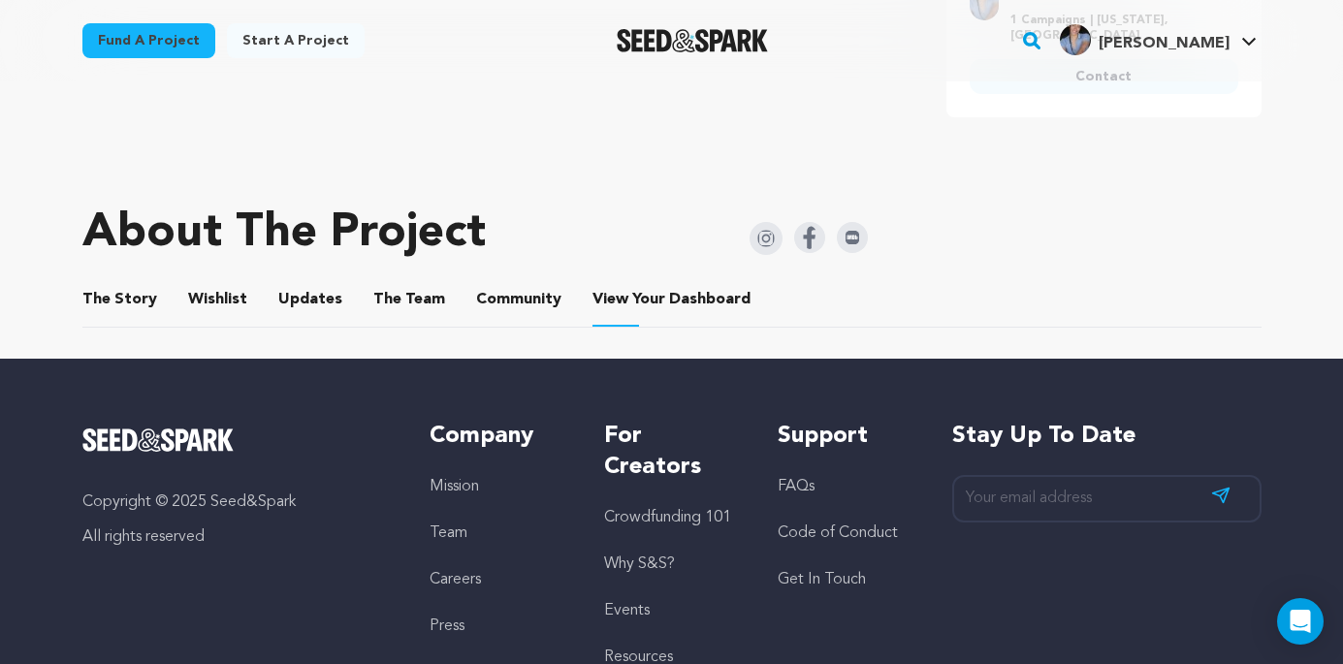
click at [504, 280] on button "Community" at bounding box center [519, 303] width 47 height 47
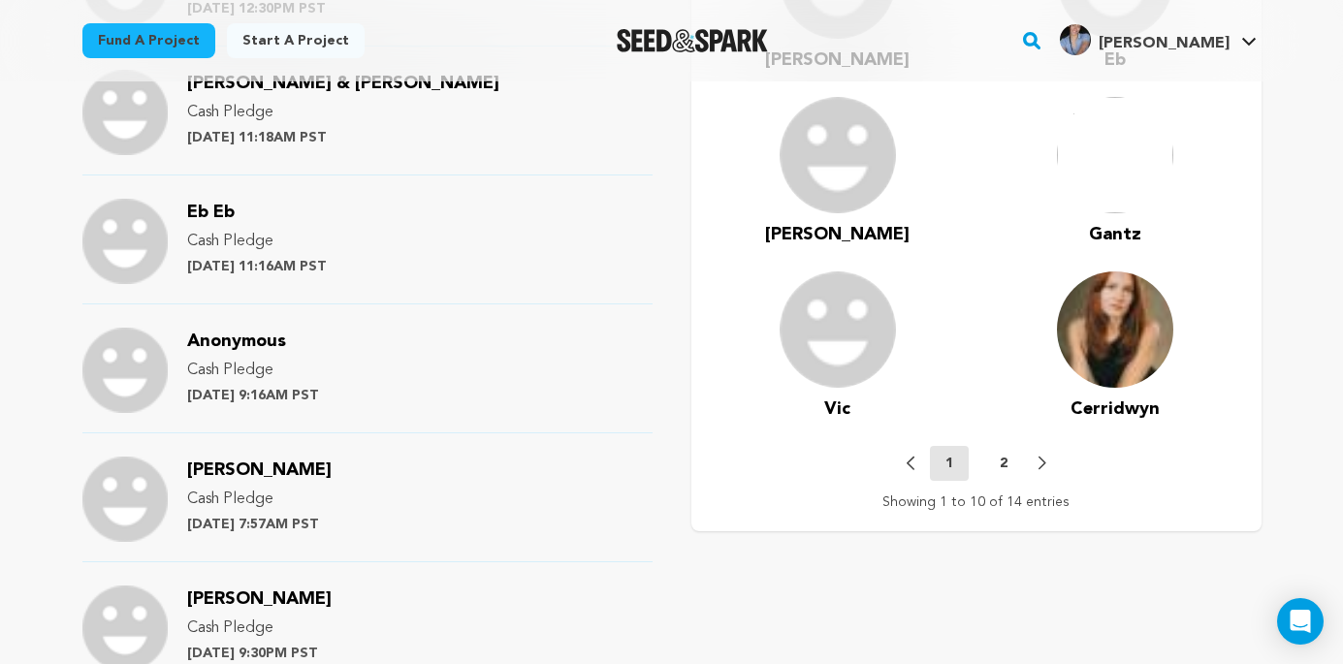
scroll to position [1759, 0]
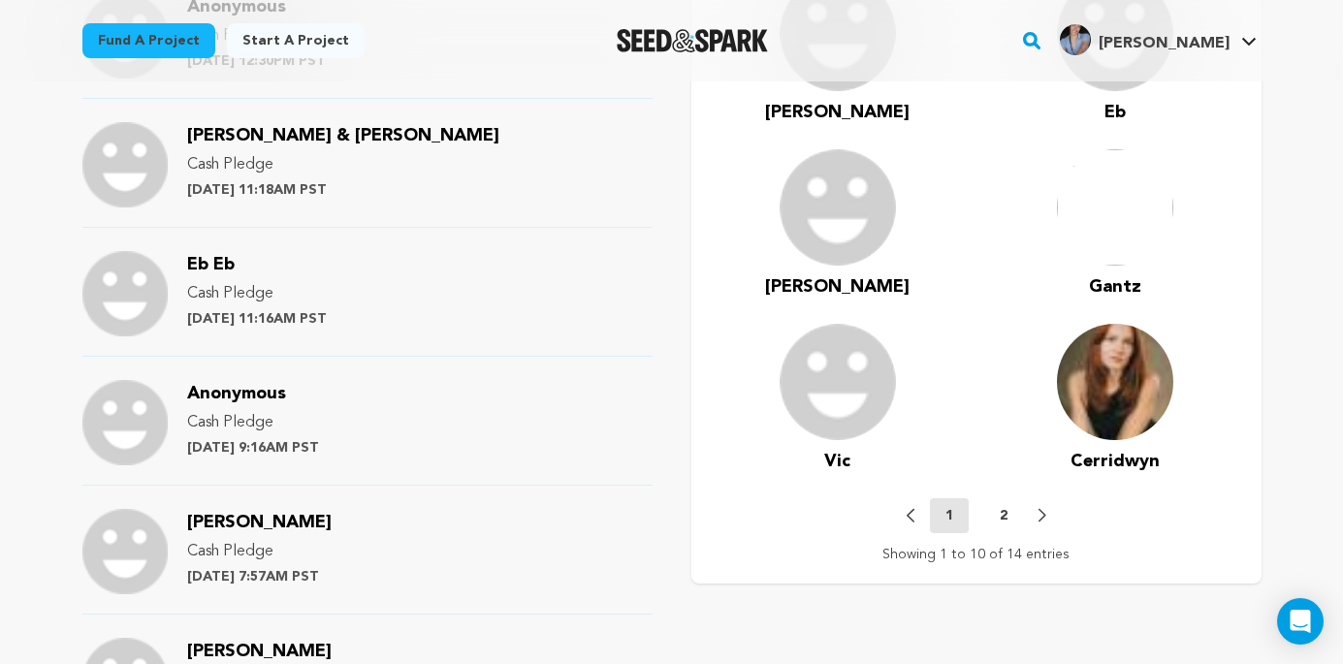
click at [1005, 506] on p "2" at bounding box center [1004, 515] width 8 height 19
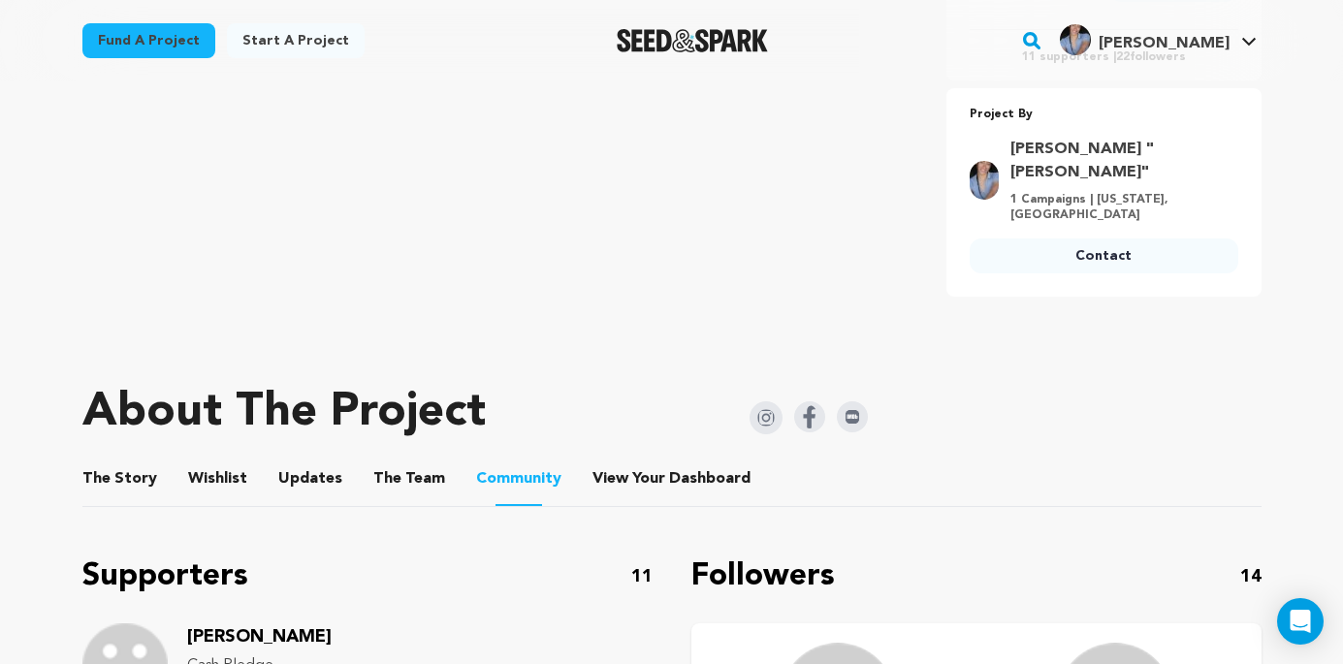
scroll to position [720, 0]
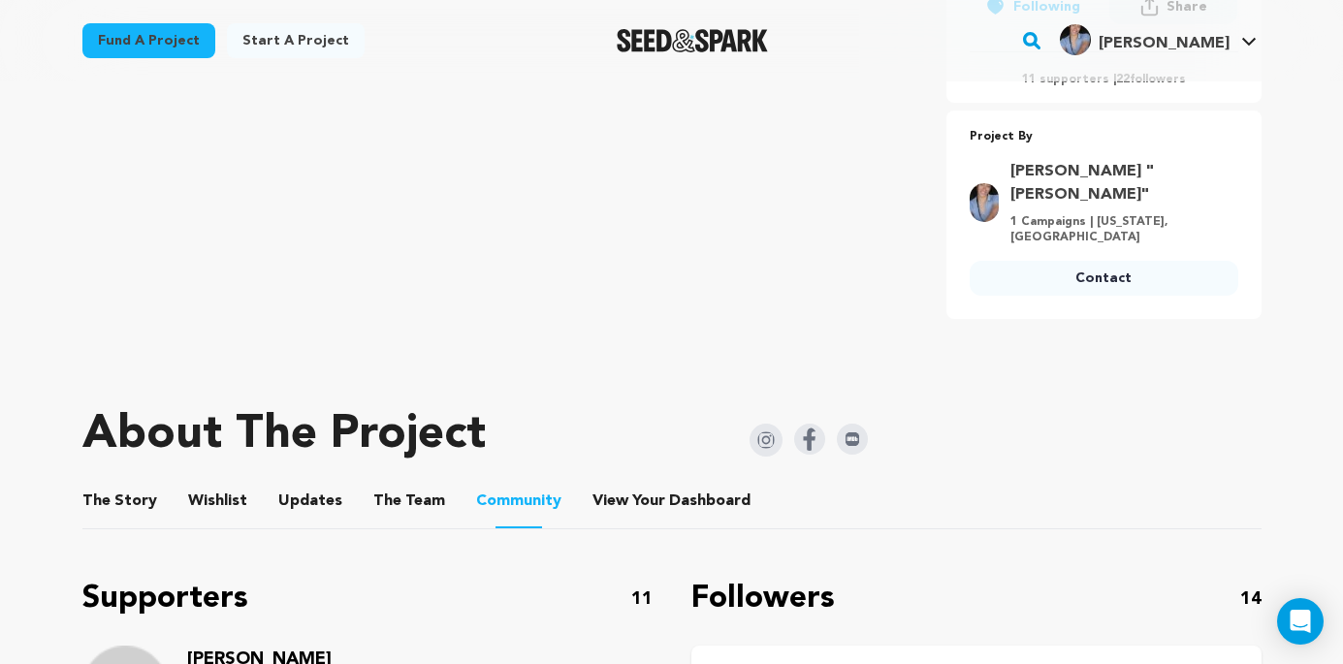
click at [388, 482] on button "The Team" at bounding box center [409, 505] width 47 height 47
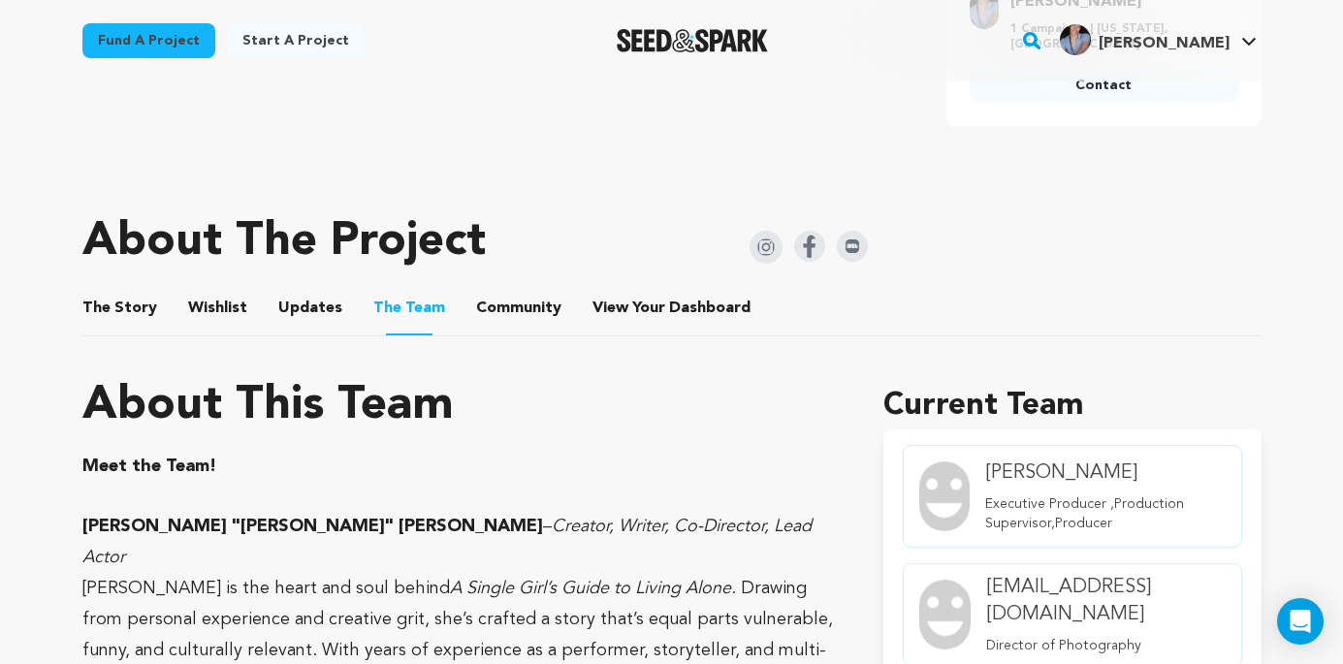
scroll to position [830, 0]
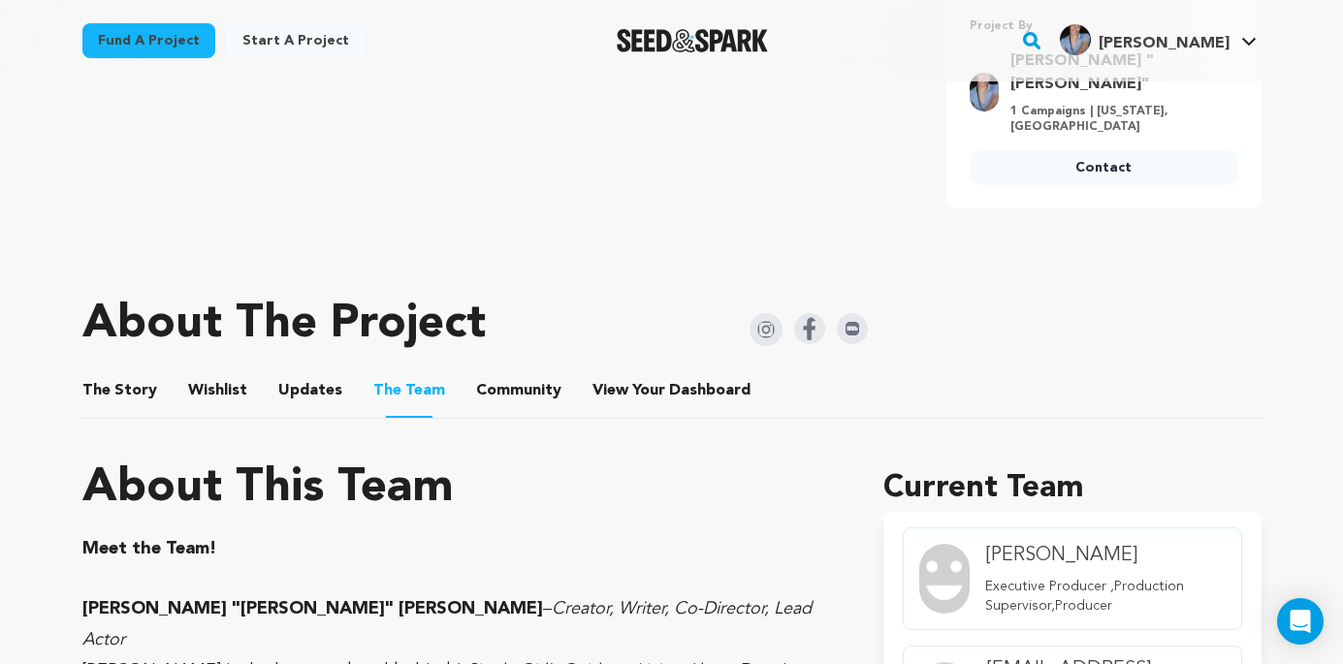
click at [305, 371] on button "Updates" at bounding box center [310, 394] width 47 height 47
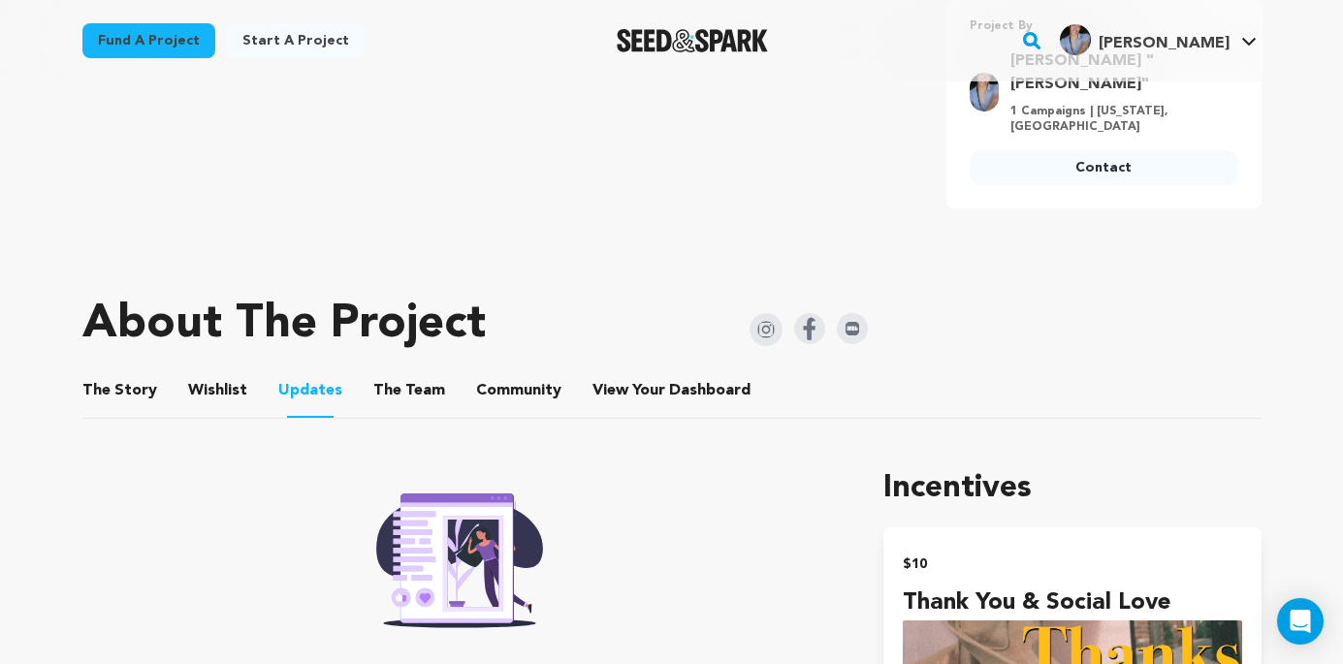
click at [220, 371] on button "Wishlist" at bounding box center [217, 394] width 47 height 47
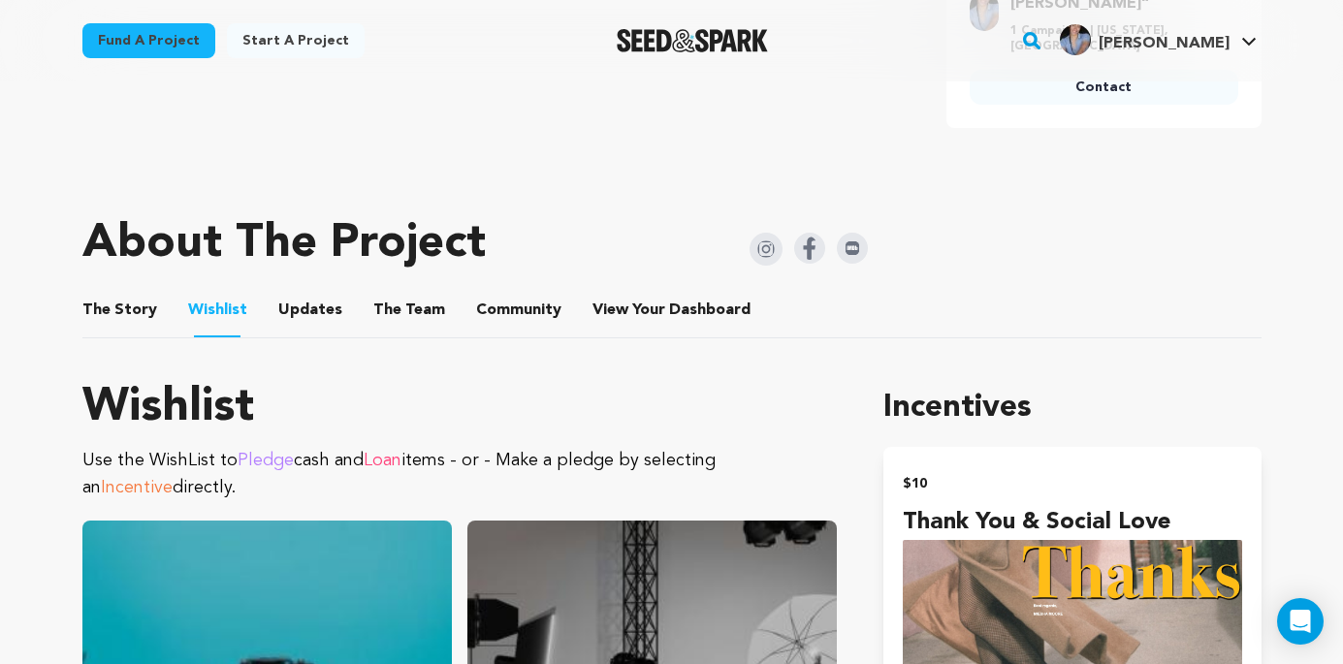
scroll to position [912, 0]
click at [388, 290] on button "The Team" at bounding box center [409, 313] width 47 height 47
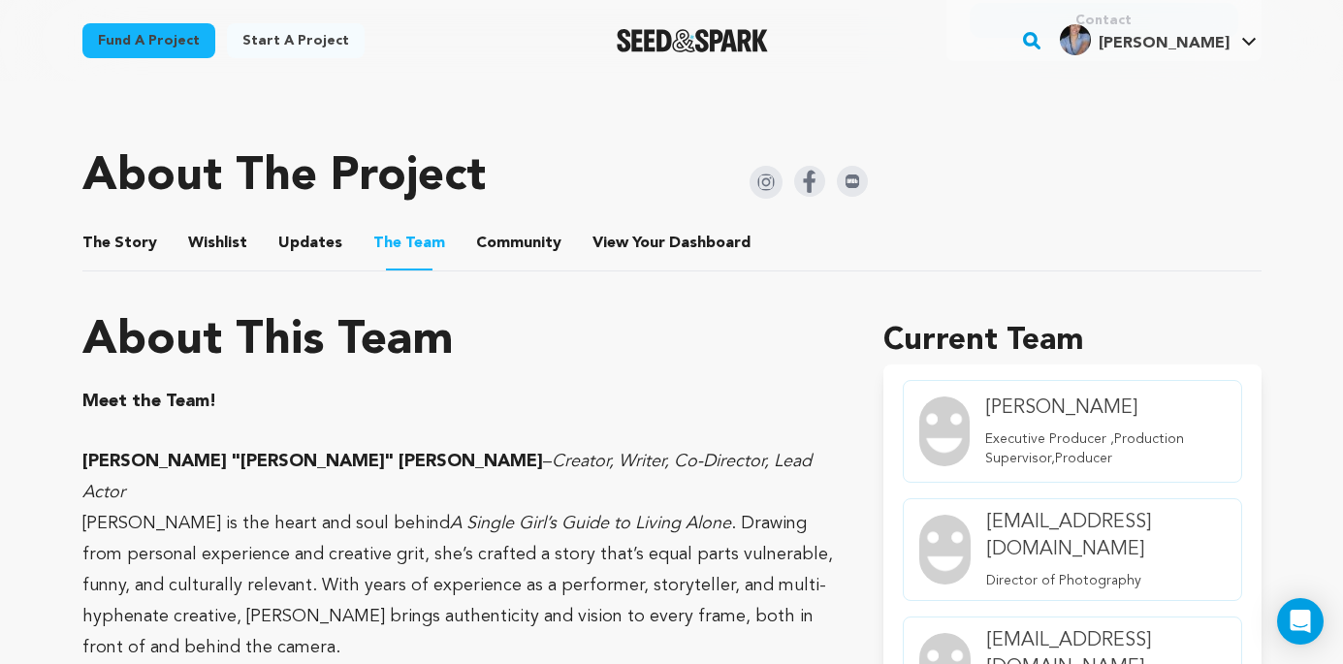
scroll to position [987, 0]
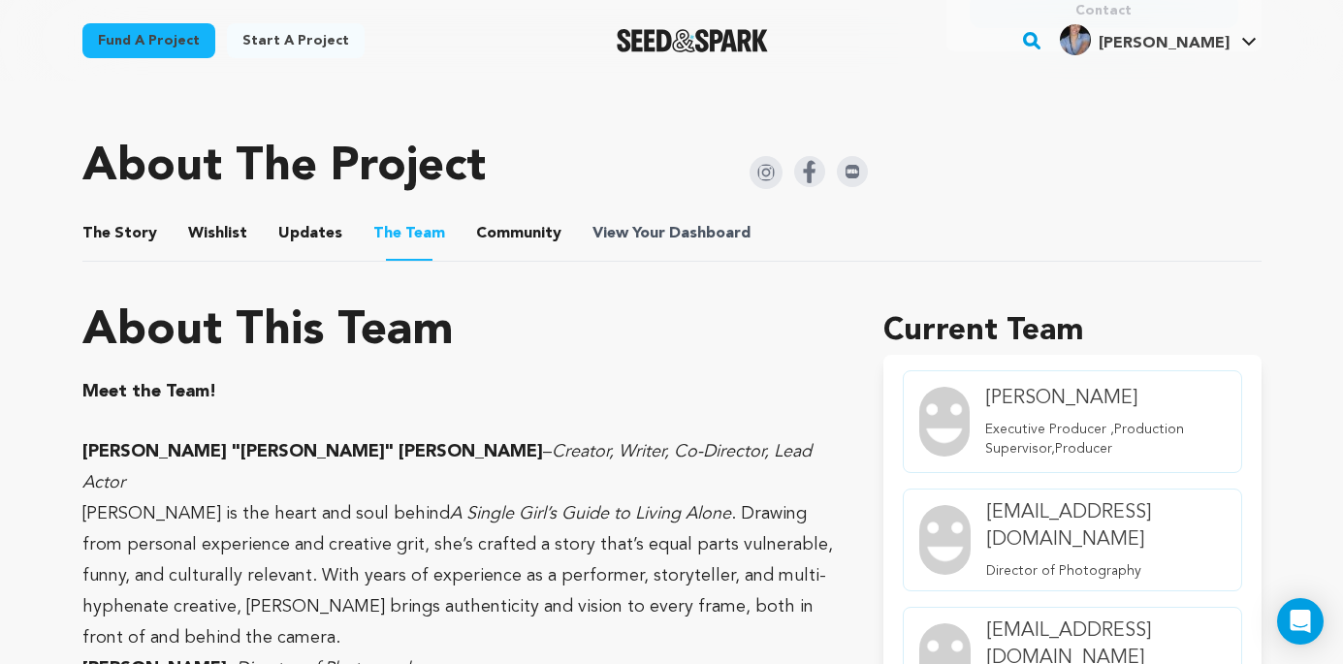
click at [680, 222] on span "Dashboard" at bounding box center [709, 233] width 81 height 23
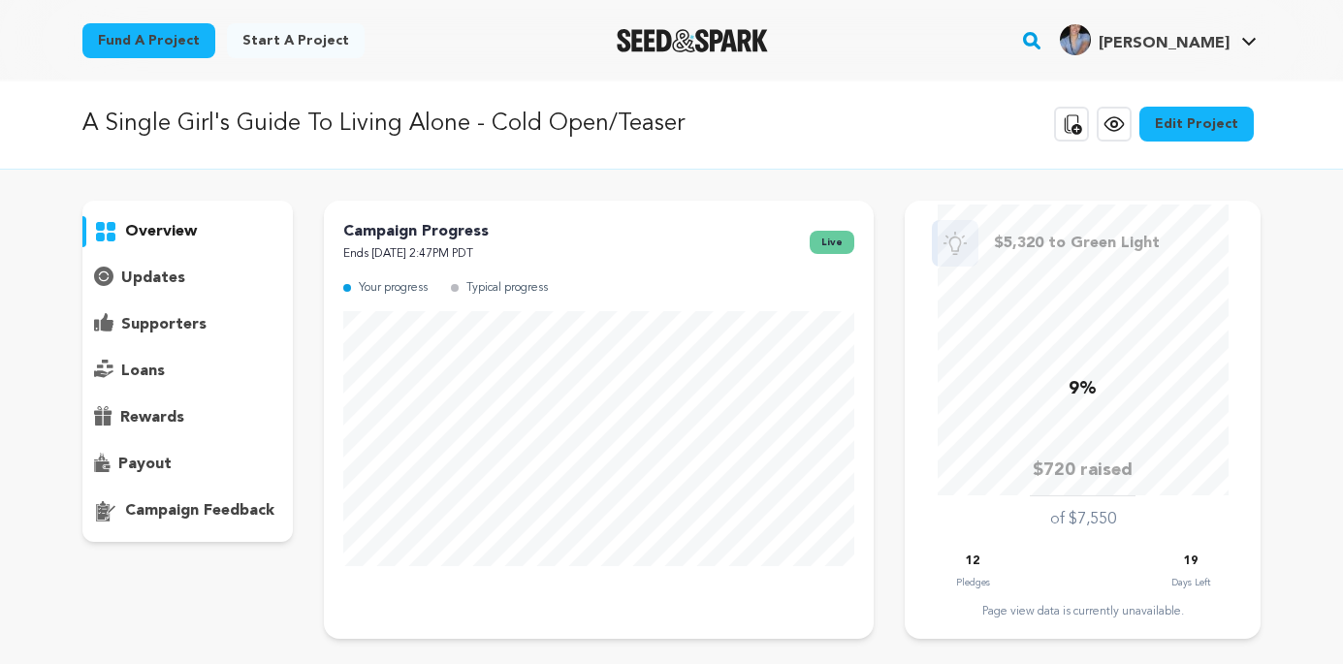
scroll to position [2, 0]
click at [1208, 130] on link "Edit Project" at bounding box center [1197, 124] width 114 height 35
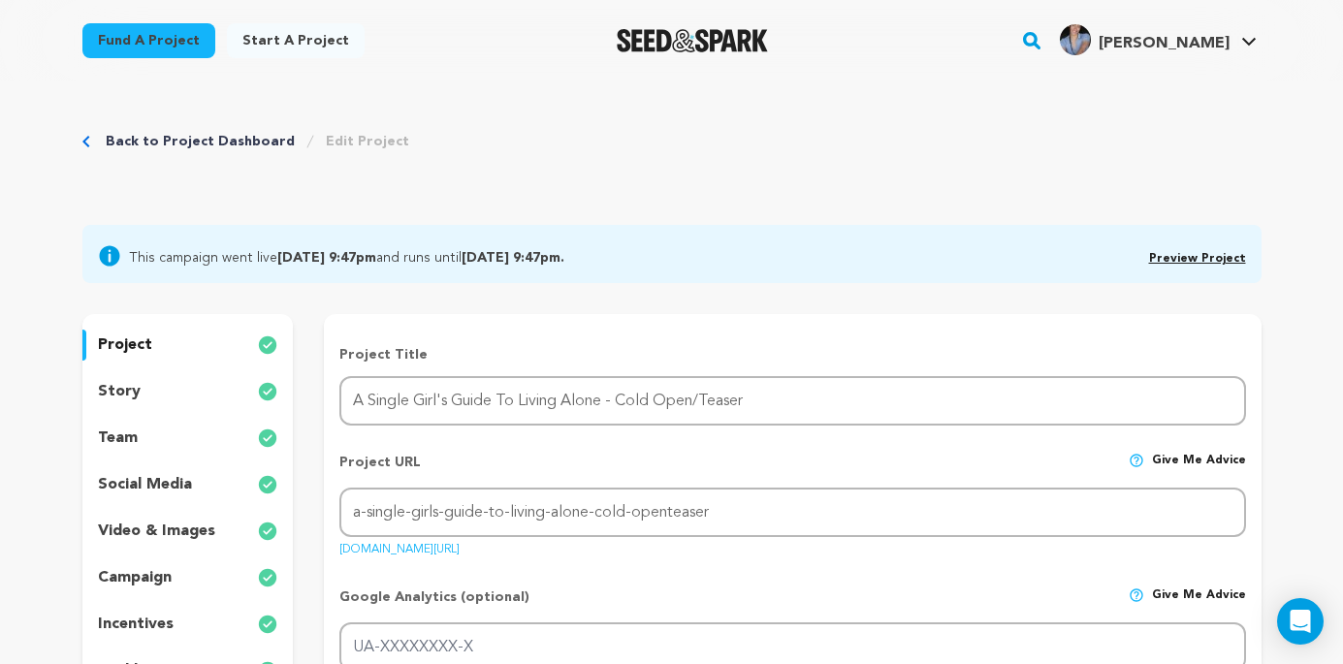
click at [150, 441] on div "team" at bounding box center [187, 438] width 211 height 31
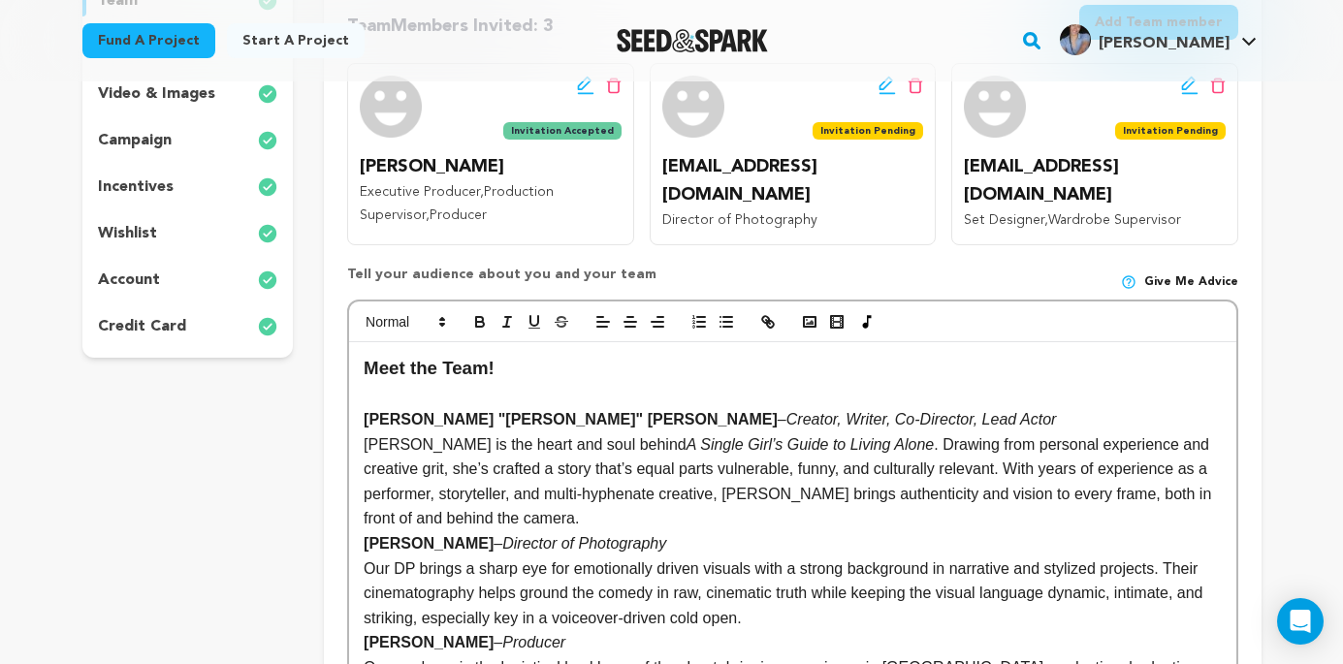
scroll to position [444, 0]
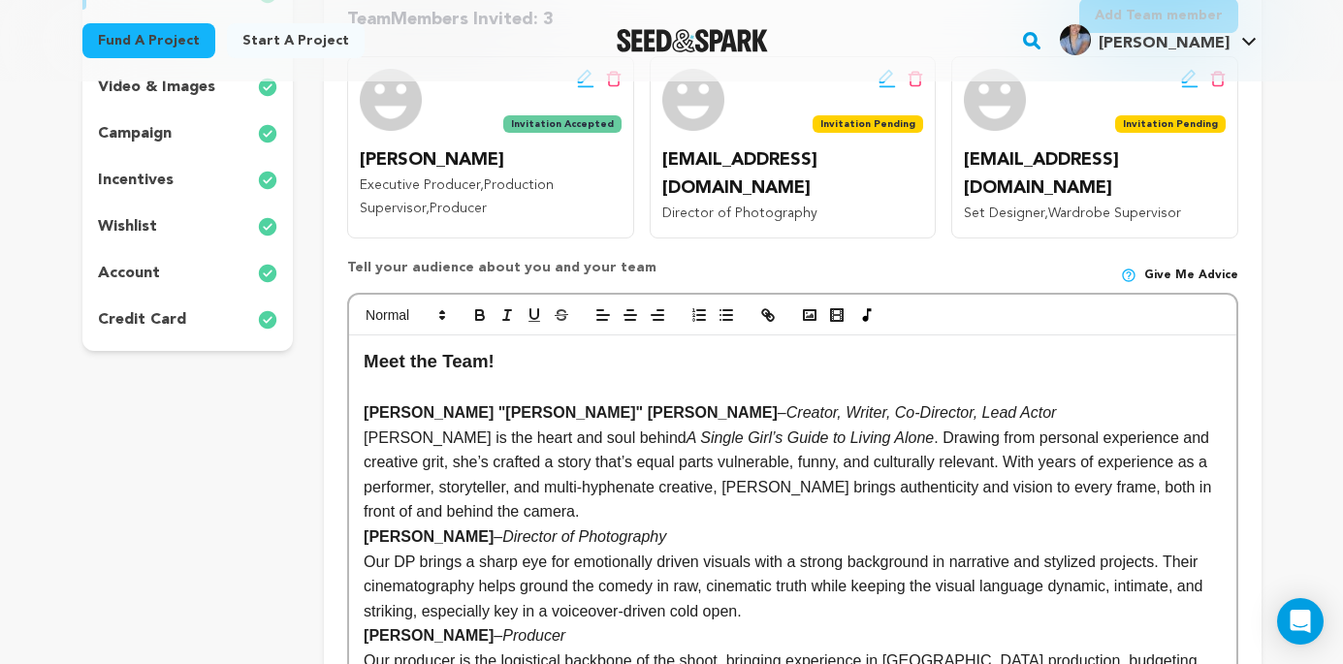
drag, startPoint x: 471, startPoint y: 387, endPoint x: 365, endPoint y: 377, distance: 107.1
click at [365, 377] on p at bounding box center [792, 387] width 857 height 25
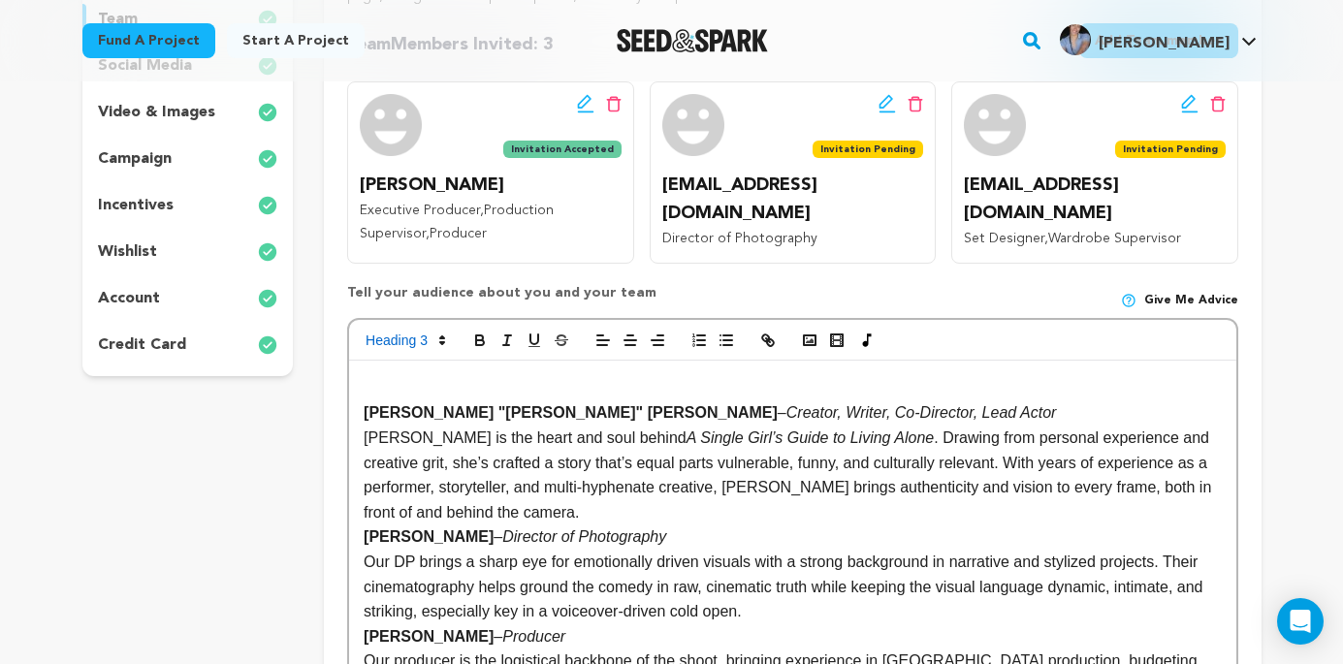
click at [361, 408] on div "Miesha "Moore" Gantz – Creator, Writer, Co-Director, Lead Actor Miesha is the h…" at bounding box center [792, 598] width 886 height 474
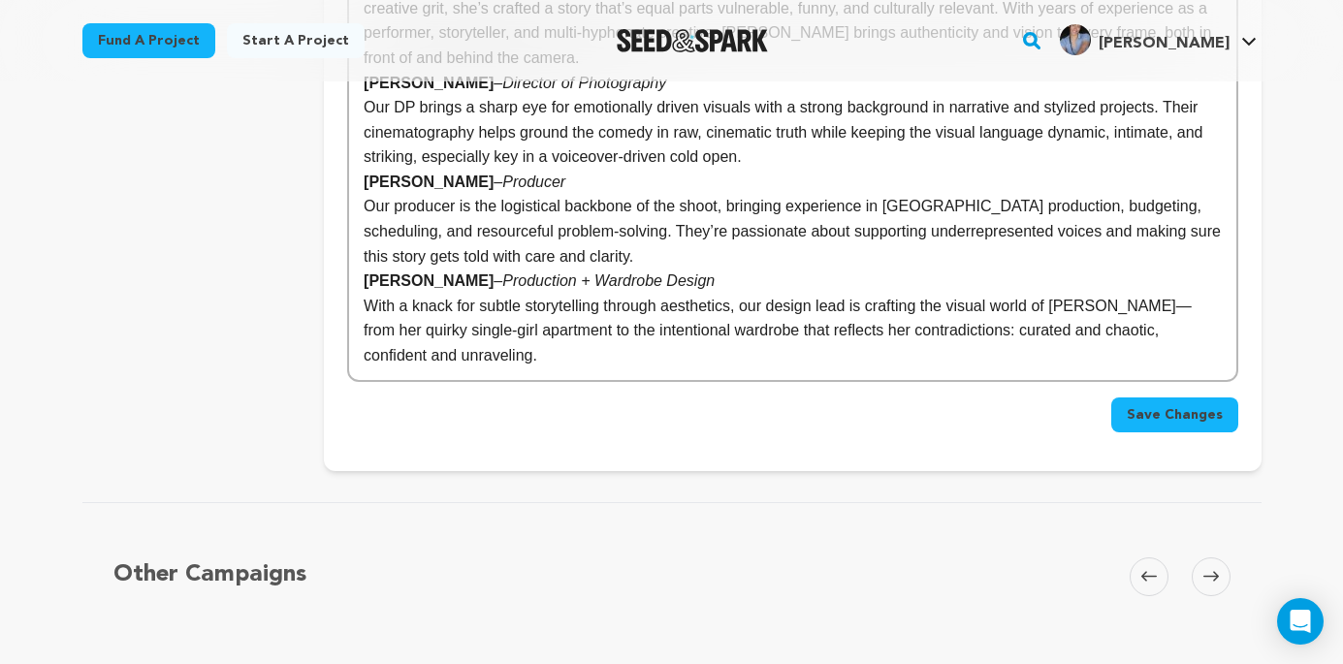
scroll to position [852, 0]
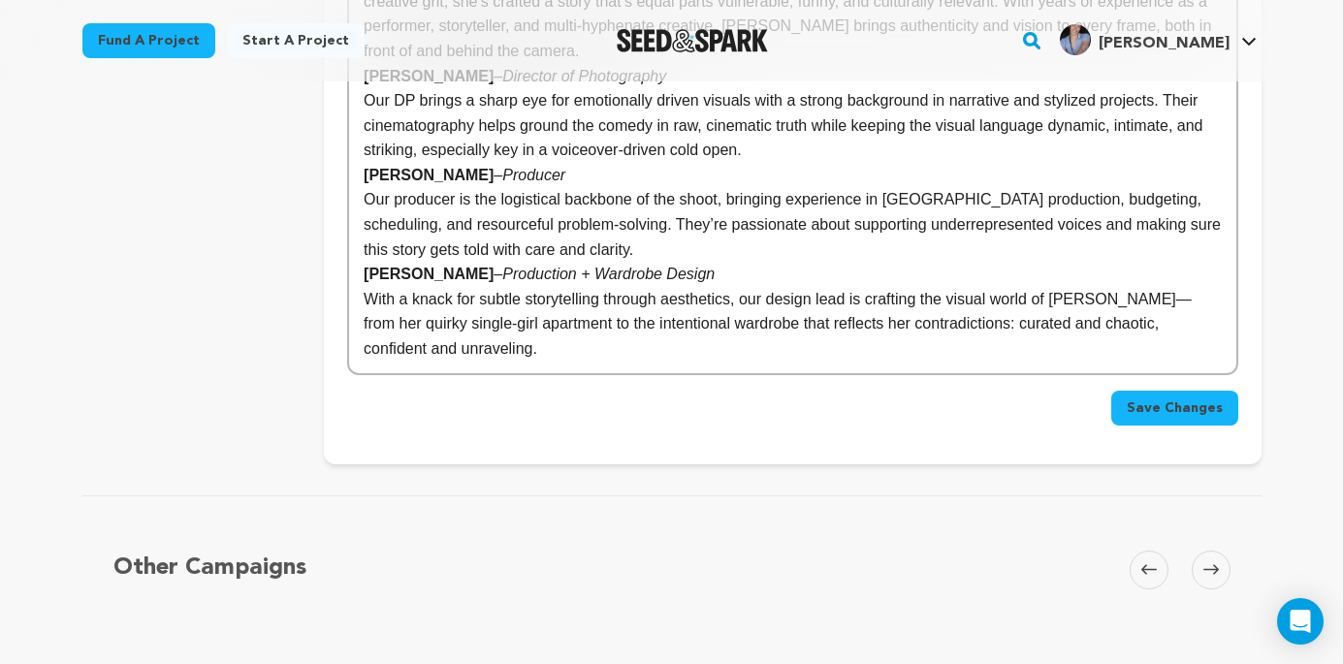
click at [1191, 409] on span "Save Changes" at bounding box center [1175, 408] width 96 height 19
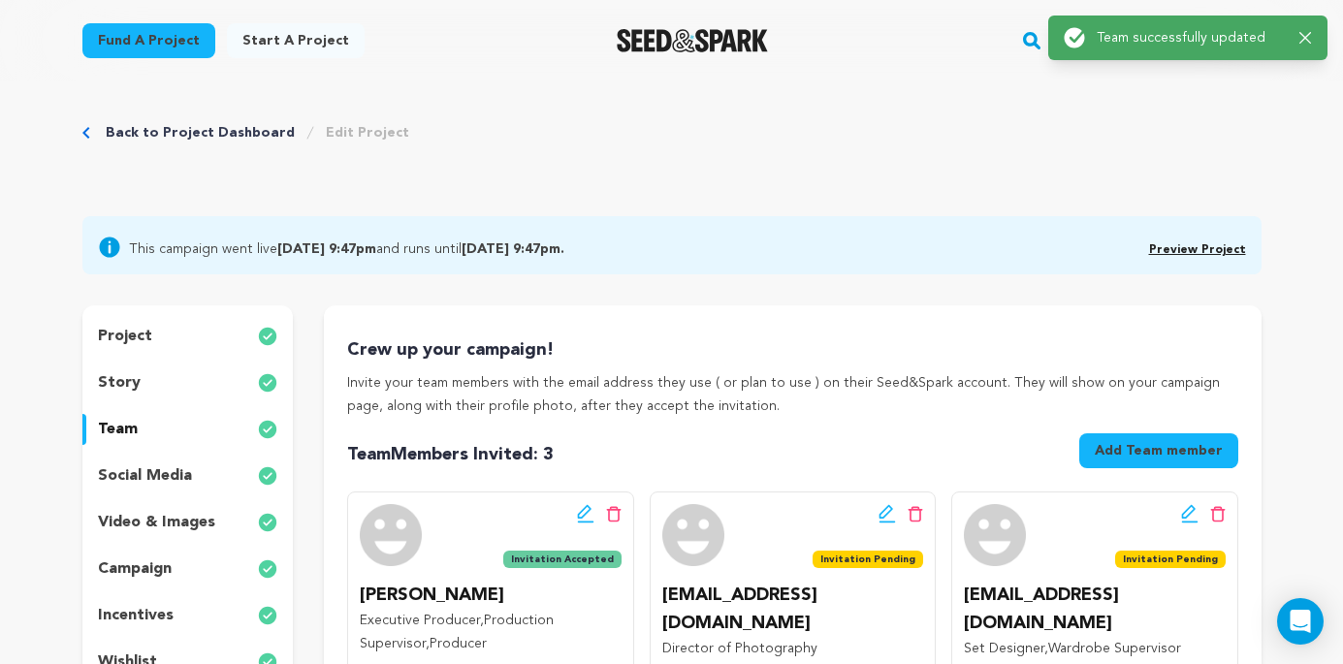
scroll to position [0, 0]
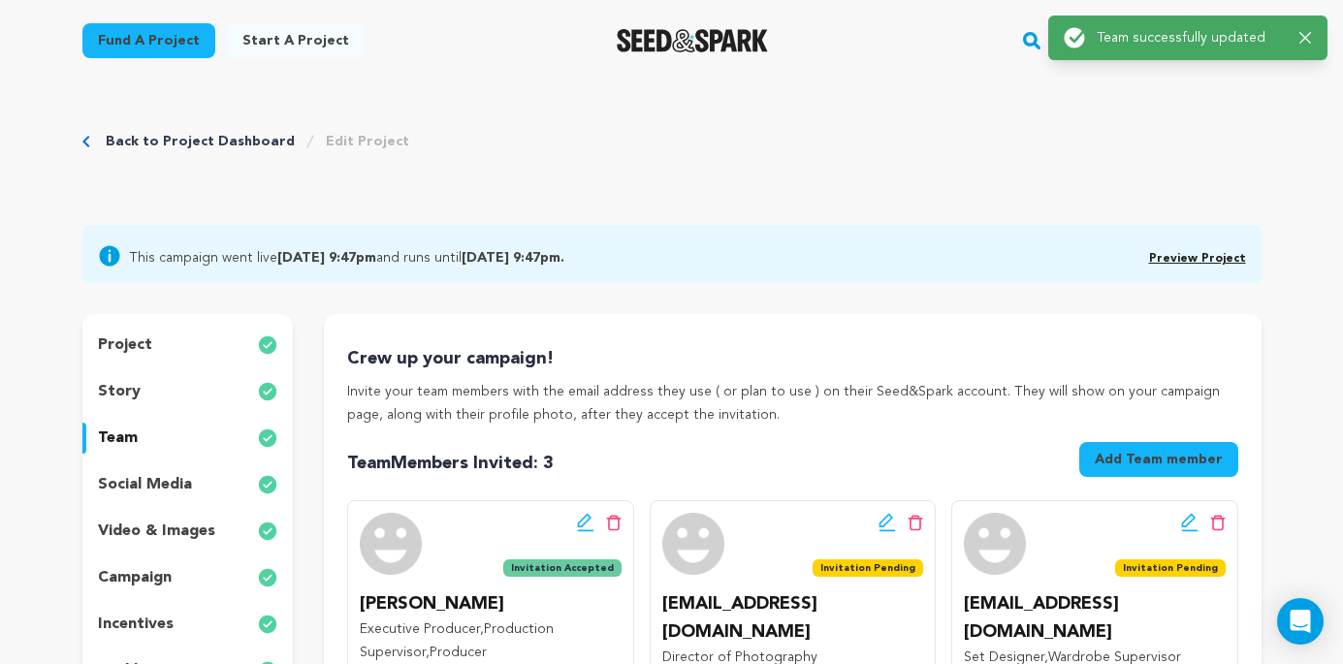
click at [1206, 258] on link "Preview Project" at bounding box center [1197, 259] width 97 height 12
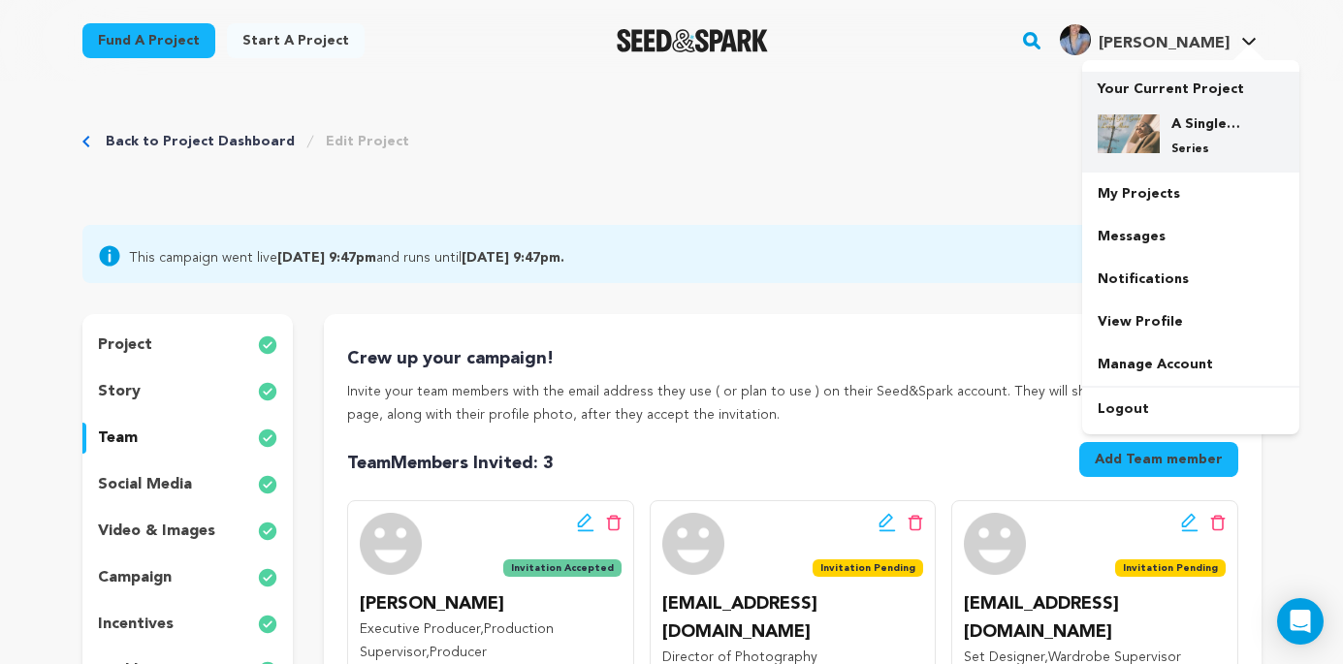
click at [1195, 114] on h4 "A Single Girl's Guide To Living Alone - Cold Open/Teaser" at bounding box center [1207, 123] width 70 height 19
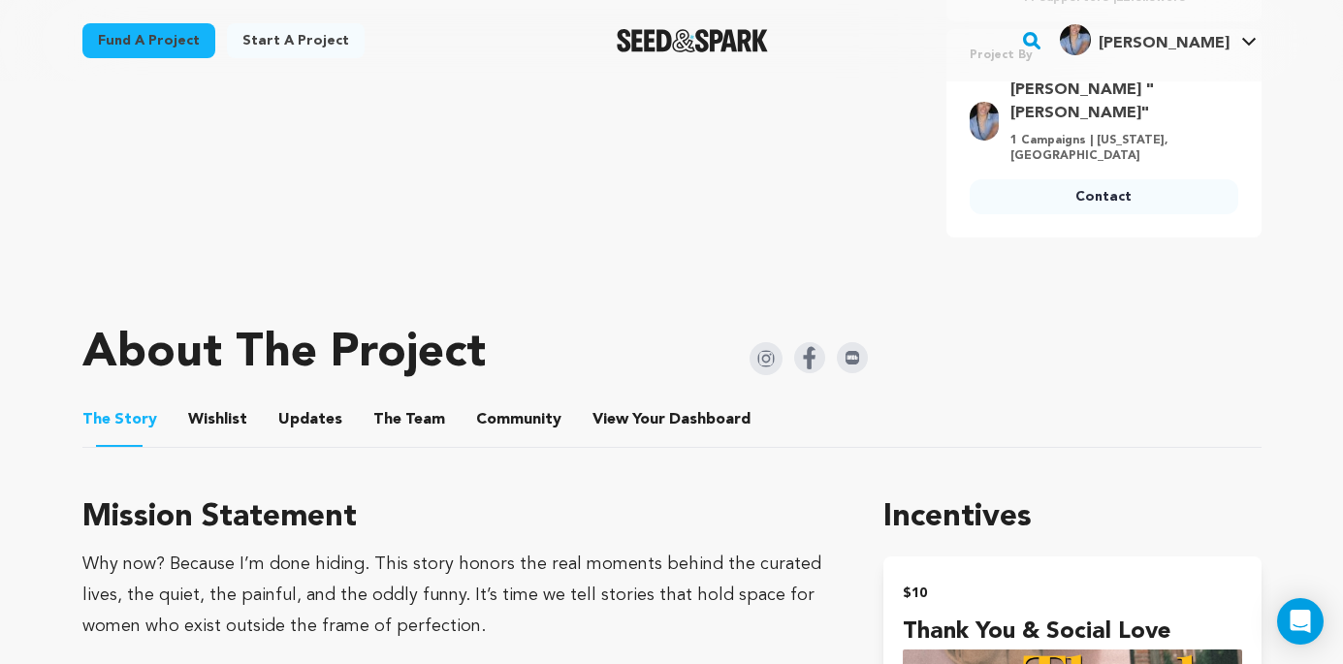
scroll to position [854, 0]
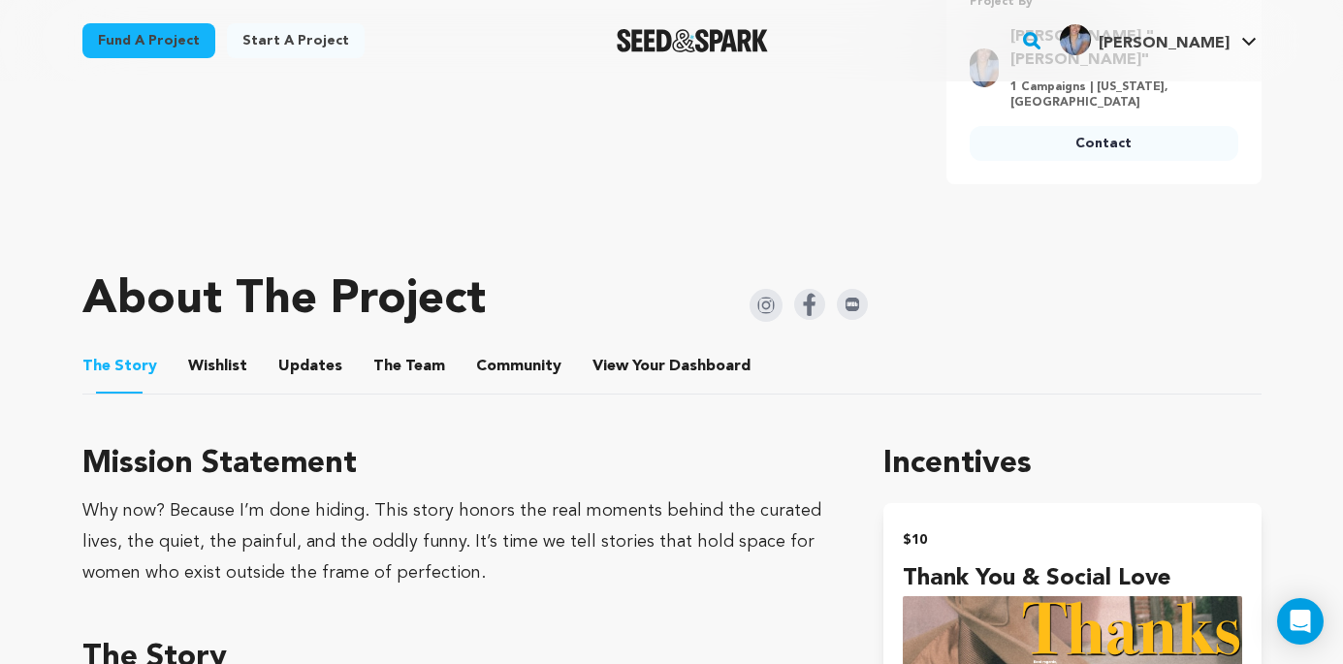
click at [510, 347] on button "Community" at bounding box center [519, 370] width 47 height 47
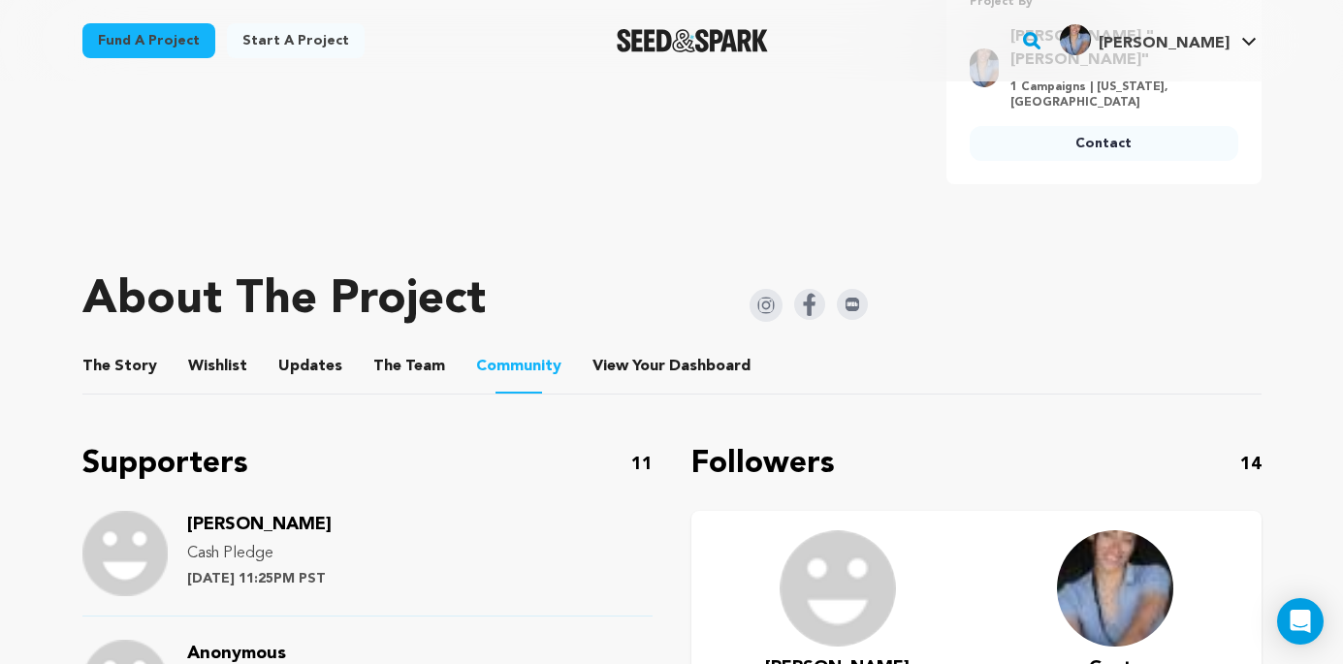
click at [389, 347] on button "The Team" at bounding box center [409, 370] width 47 height 47
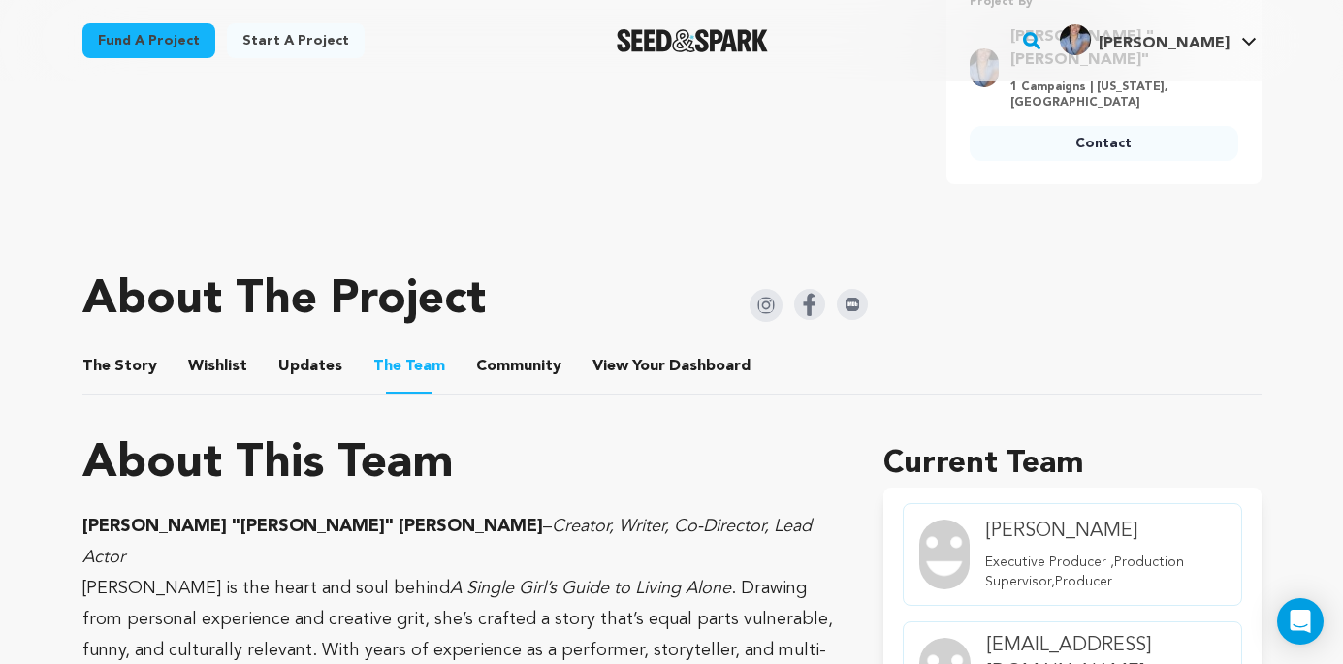
click at [301, 347] on button "Updates" at bounding box center [310, 370] width 47 height 47
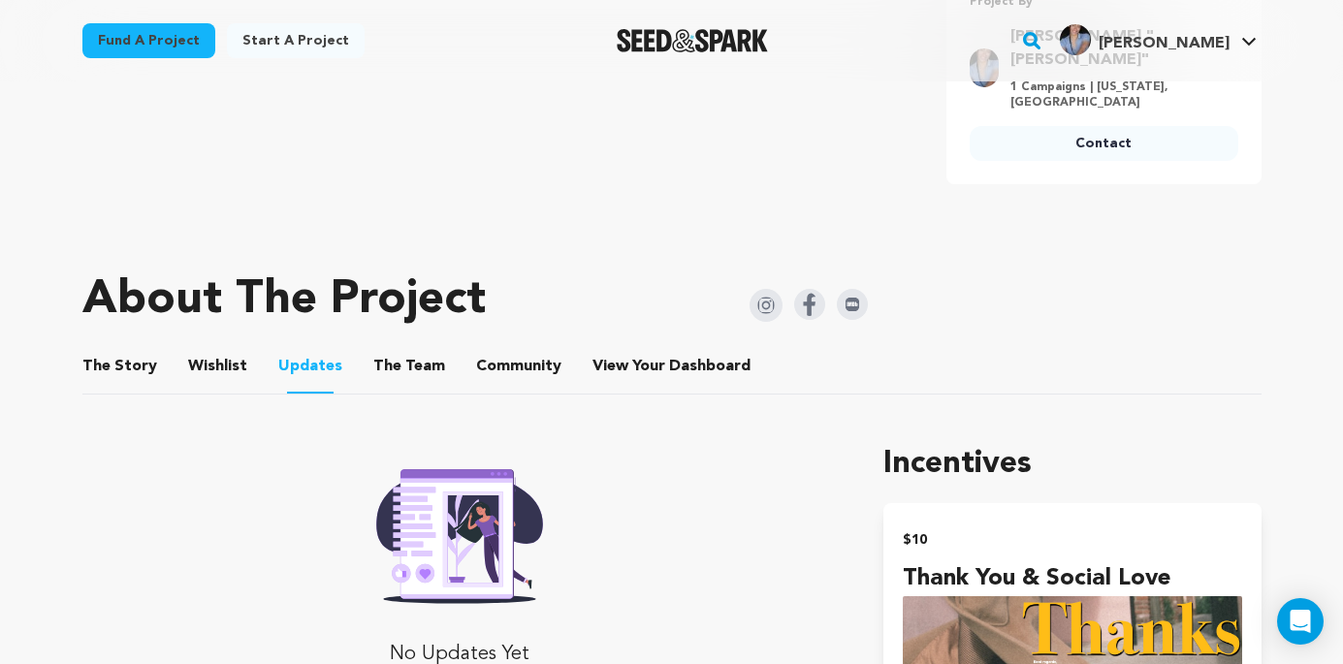
click at [231, 347] on button "Wishlist" at bounding box center [217, 370] width 47 height 47
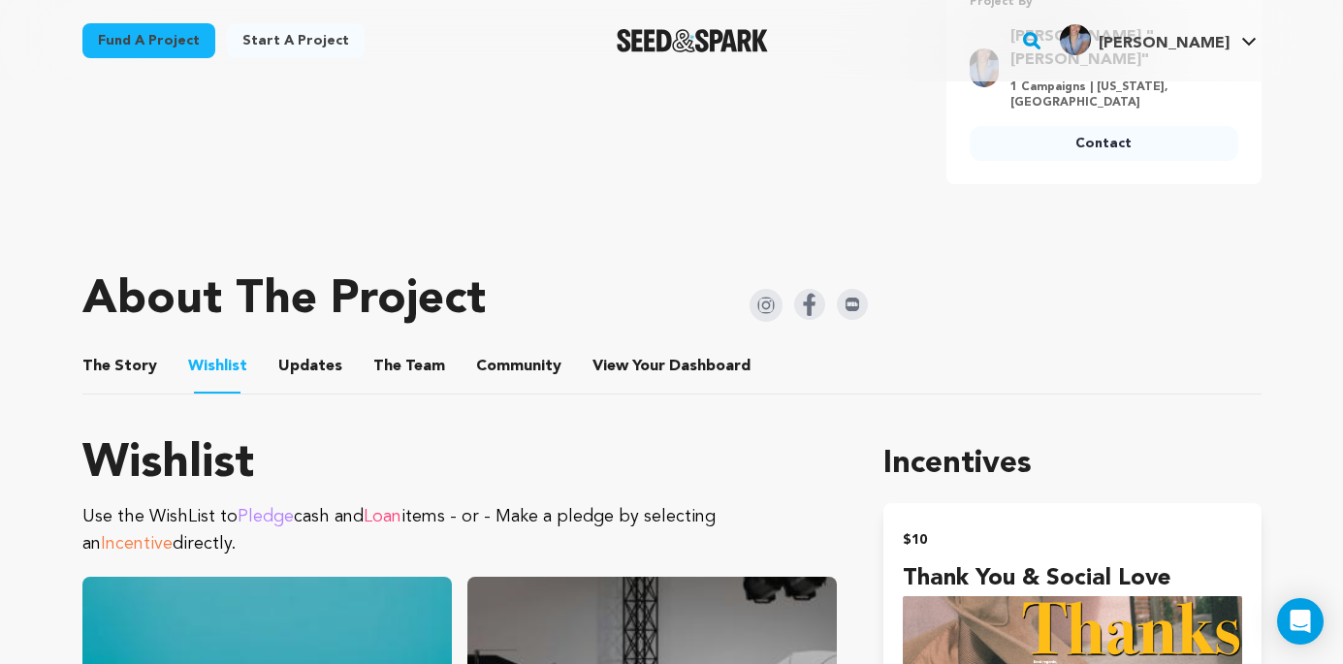
click at [126, 347] on button "The Story" at bounding box center [119, 370] width 47 height 47
